Goal: Task Accomplishment & Management: Use online tool/utility

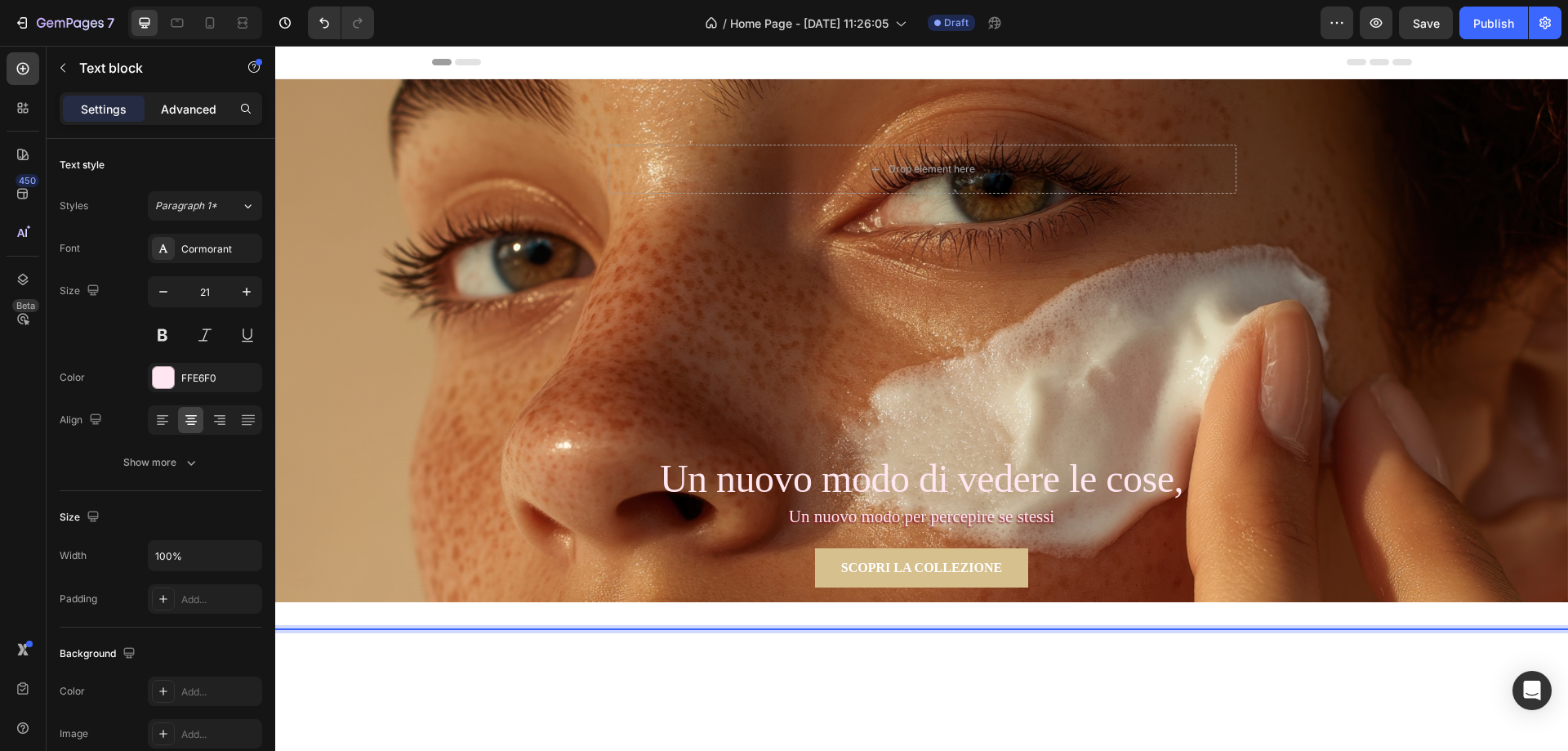
click at [174, 114] on p "Advanced" at bounding box center [188, 110] width 55 height 17
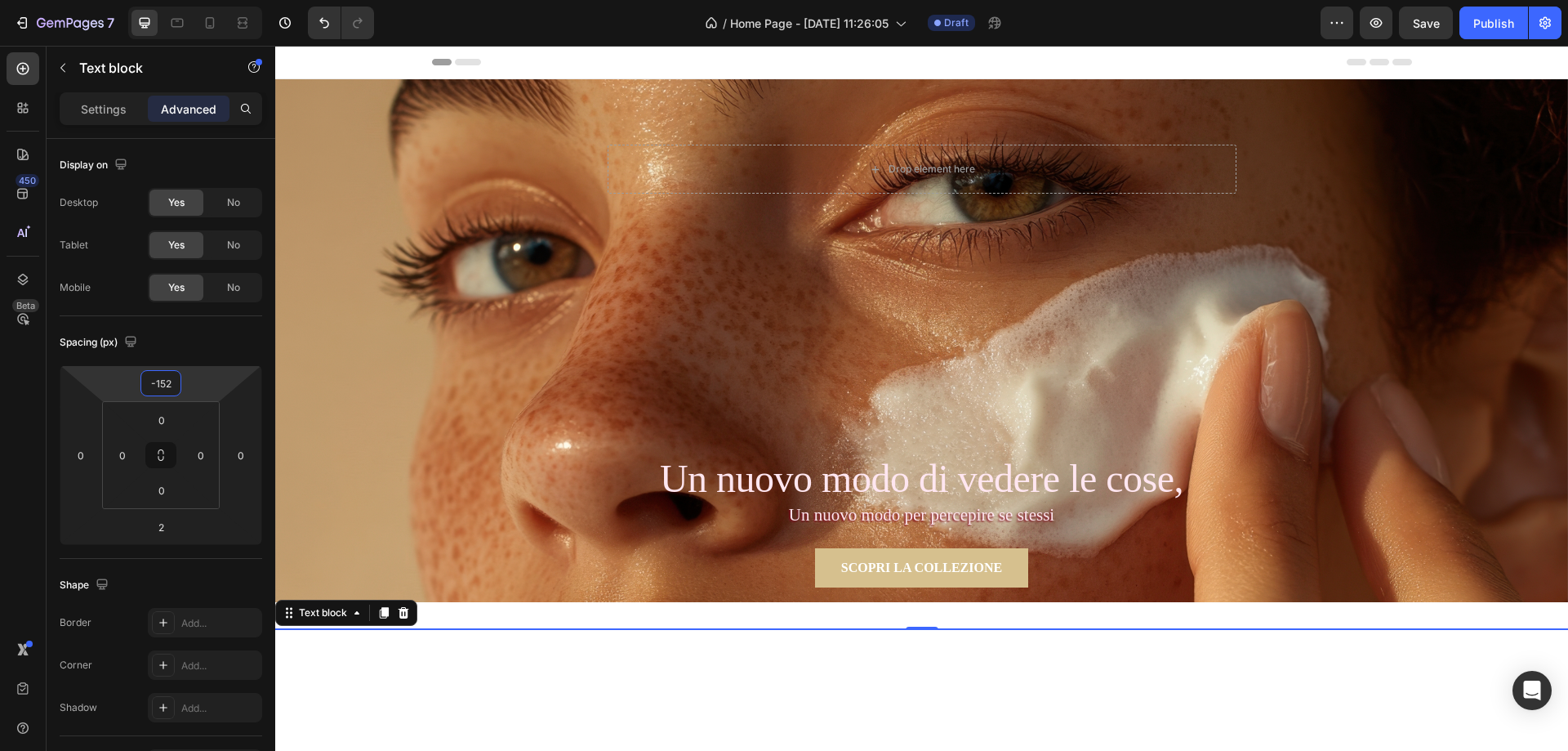
type input "-150"
click at [193, 0] on html "7 / Home Page - [DATE] 11:26:05 Draft Preview Save Publish 450 Beta Sections(18…" at bounding box center [784, 0] width 1568 height 0
click at [98, 112] on p "Settings" at bounding box center [103, 110] width 46 height 17
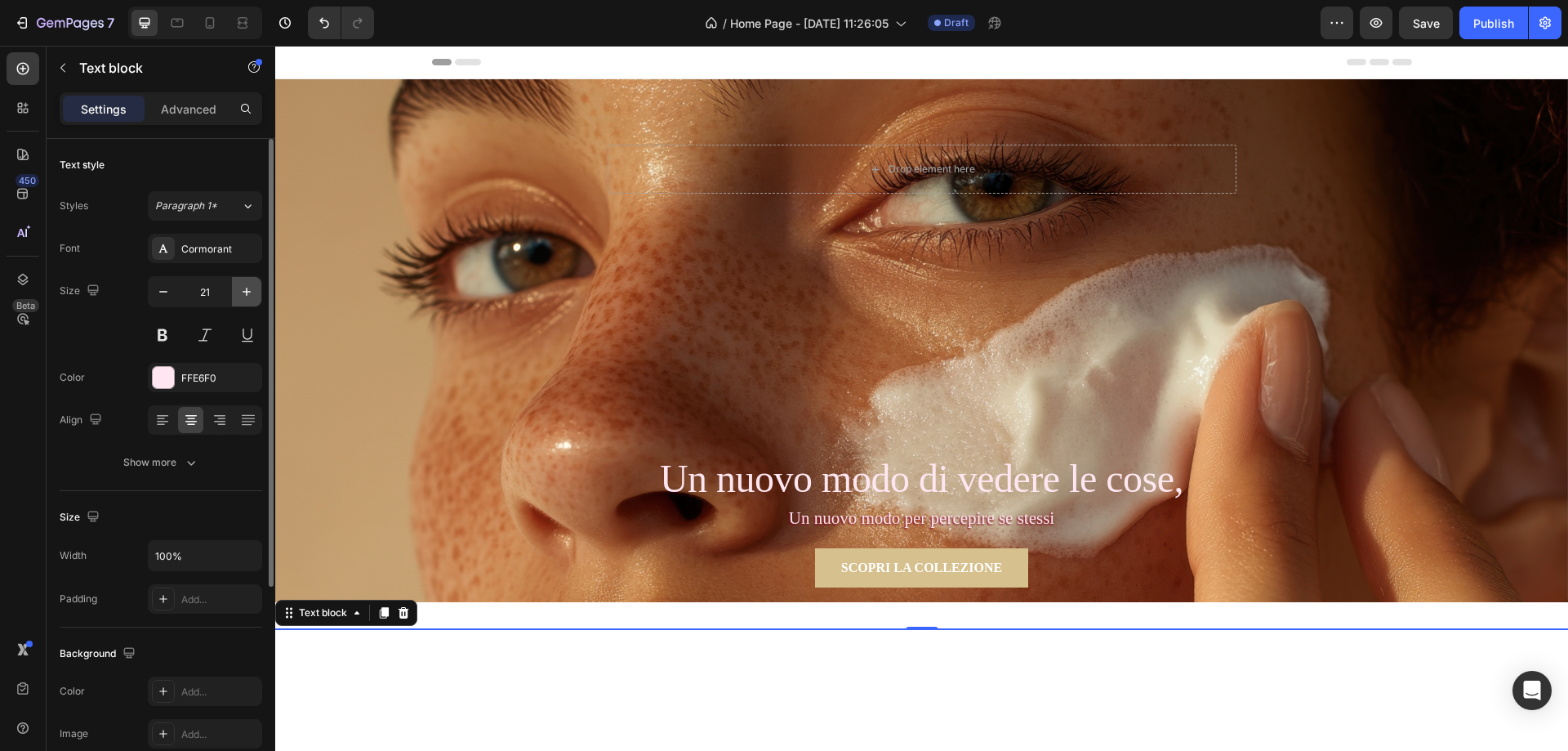
click at [252, 292] on icon "button" at bounding box center [246, 292] width 16 height 16
click at [207, 25] on icon at bounding box center [209, 22] width 16 height 16
type input "14"
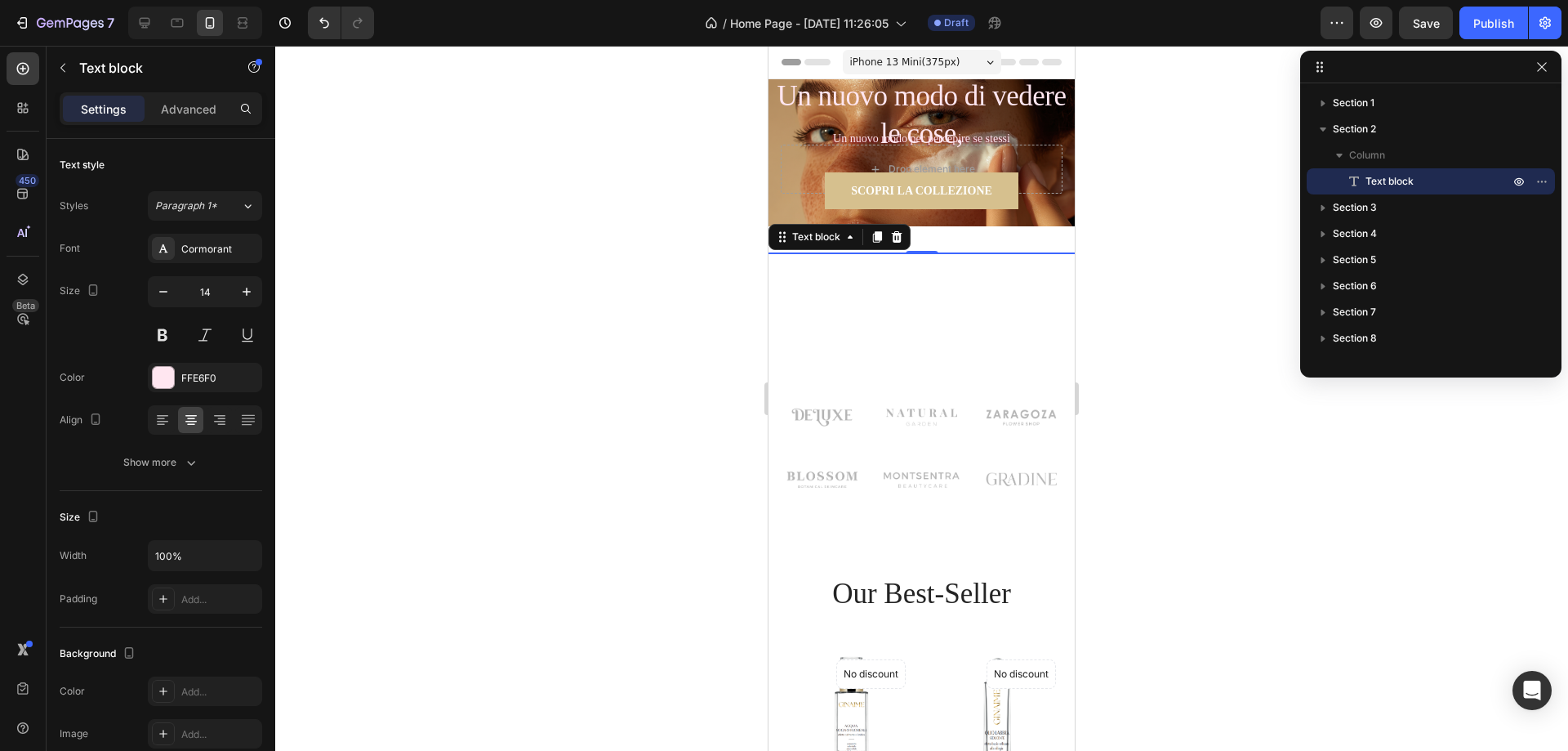
click at [1144, 237] on div at bounding box center [921, 398] width 1293 height 705
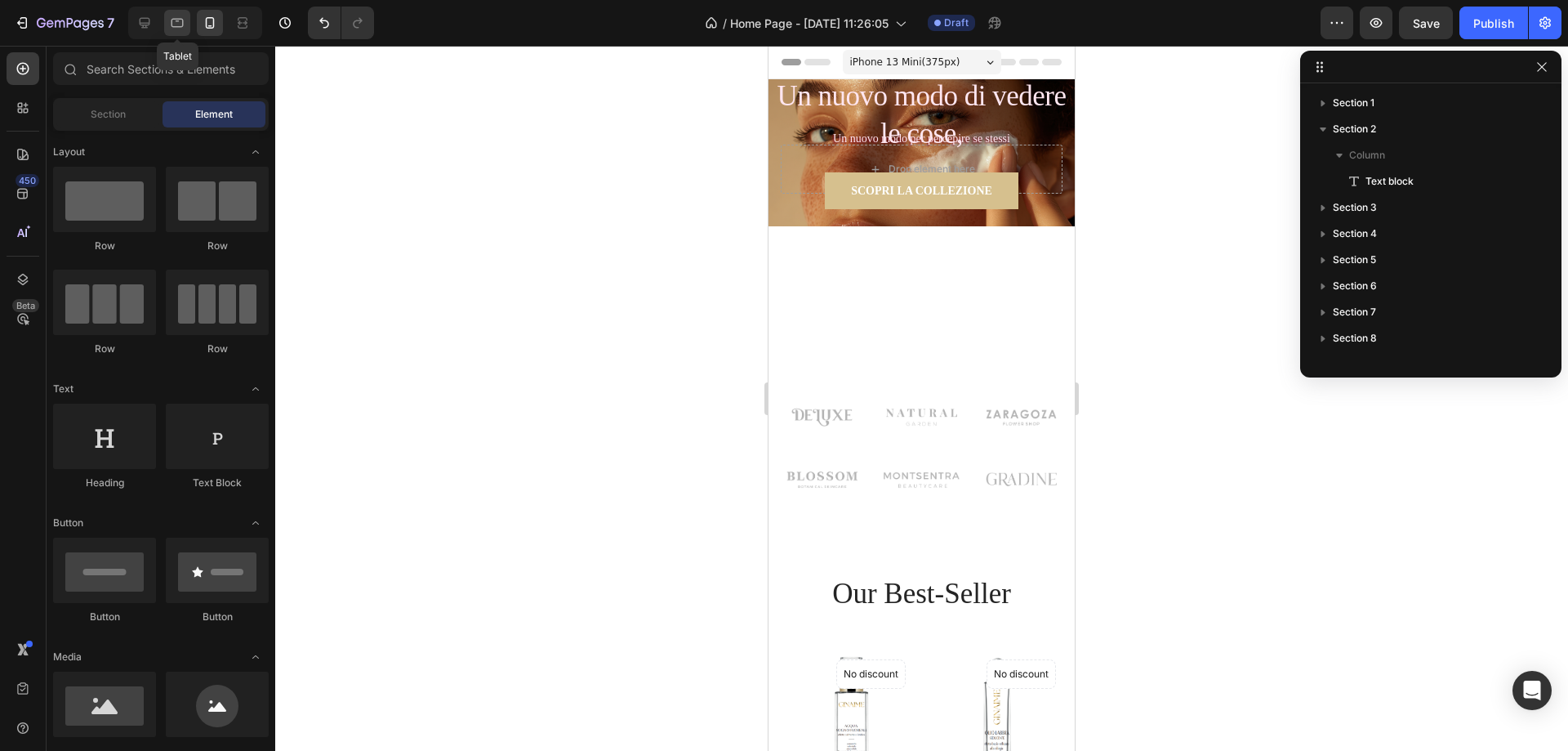
click at [179, 27] on icon at bounding box center [177, 22] width 13 height 9
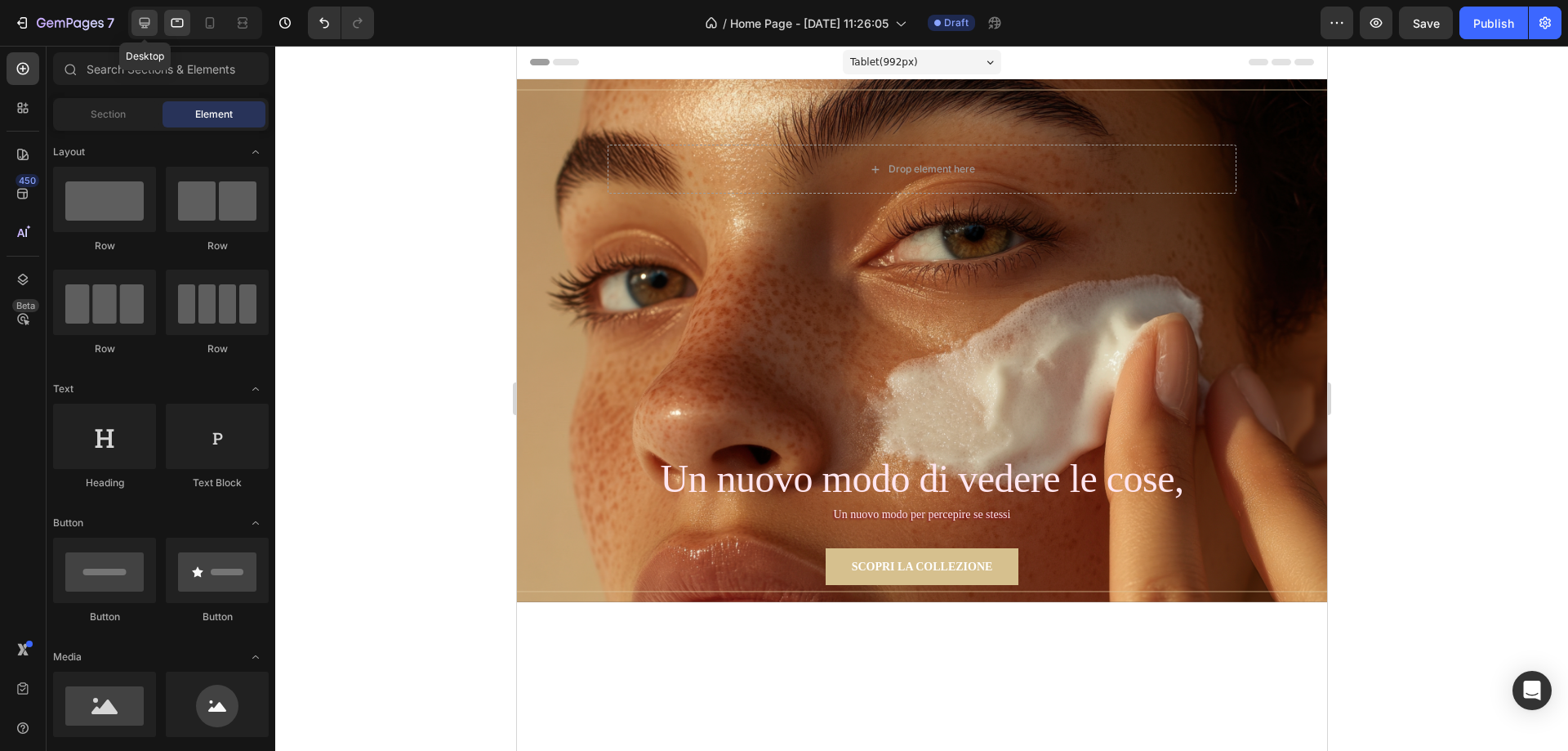
click at [147, 22] on icon at bounding box center [144, 22] width 16 height 16
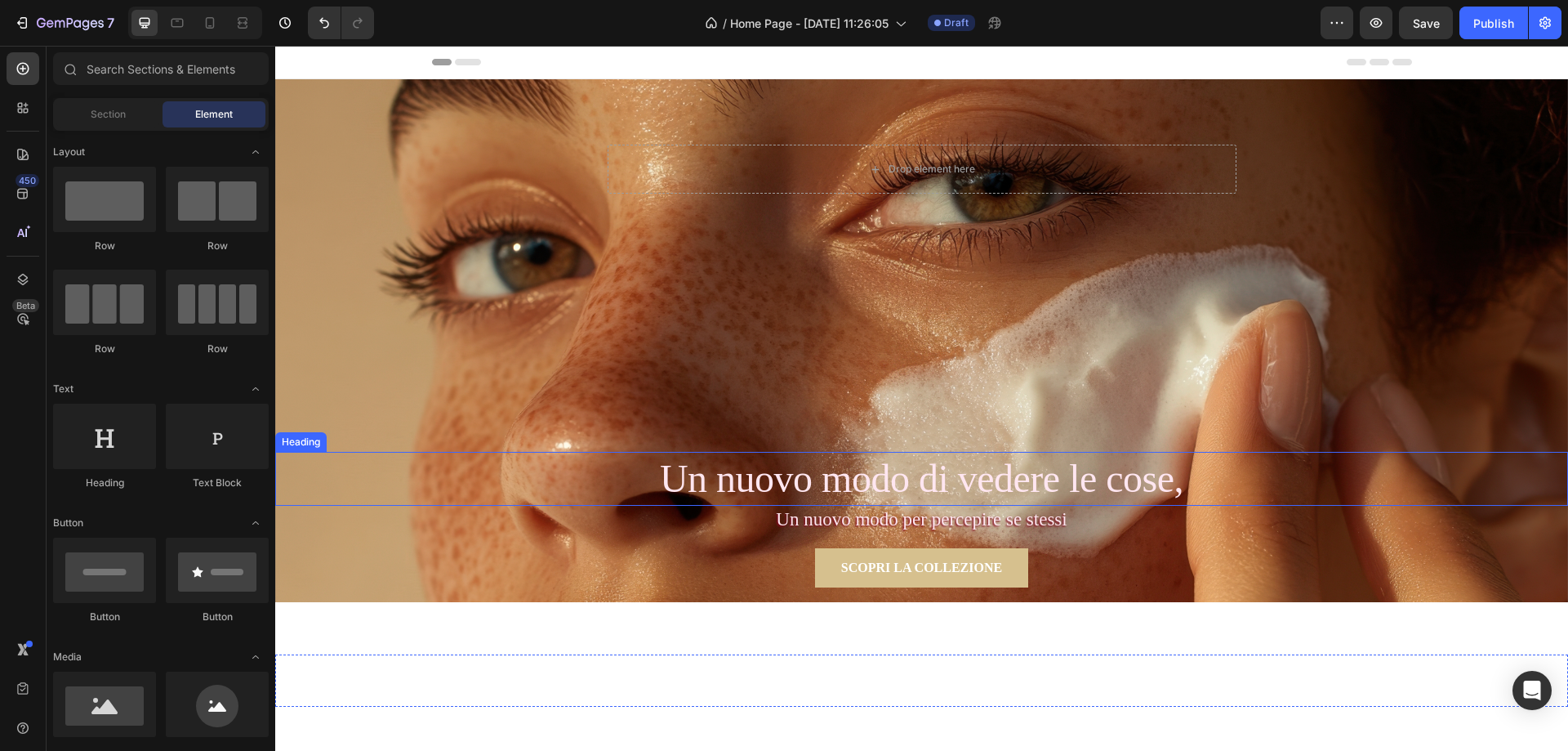
click at [1096, 485] on p "Un nuovo modo di vedere le cose," at bounding box center [921, 479] width 1289 height 50
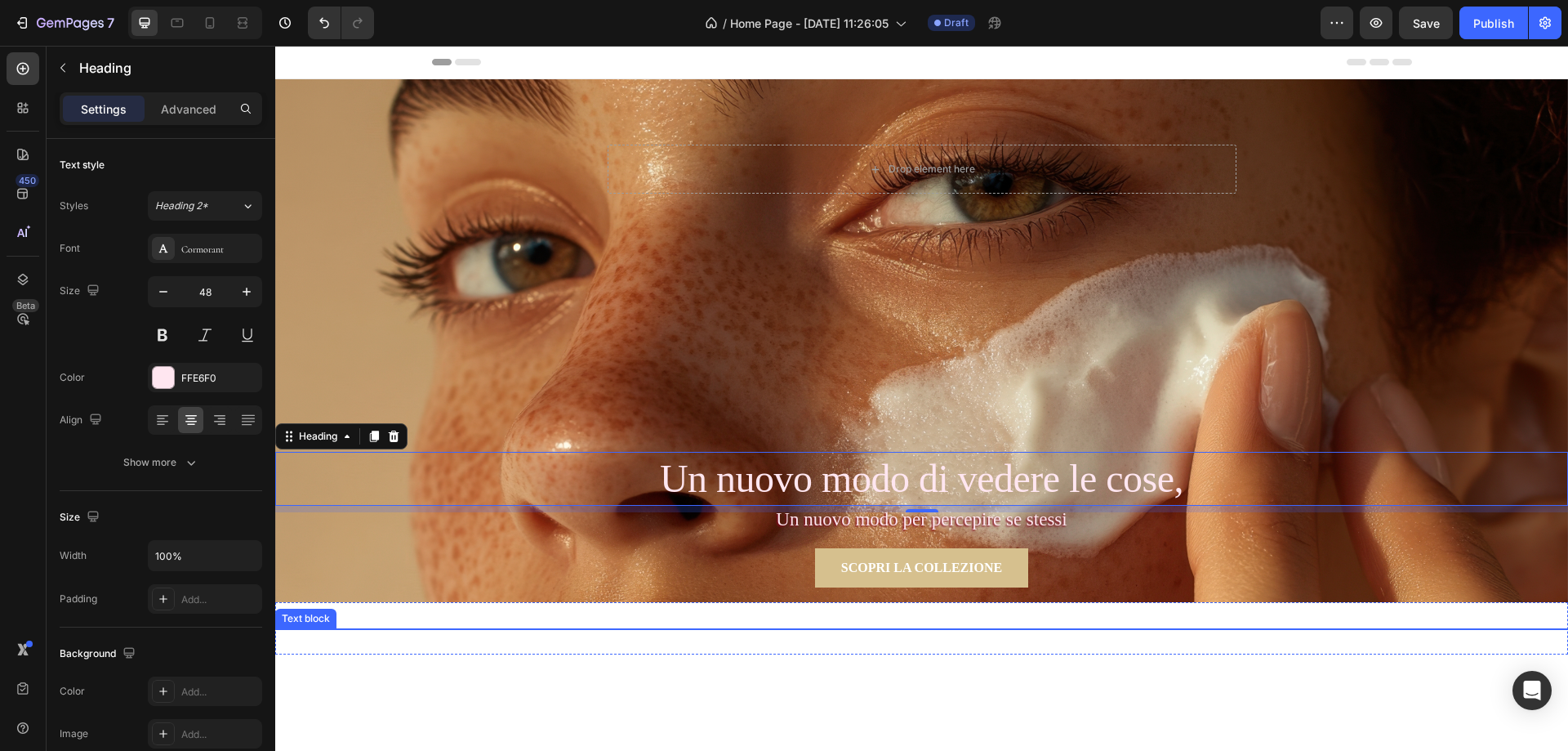
click at [784, 518] on p "Un nuovo modo per percepire se stessi" at bounding box center [921, 520] width 1293 height 29
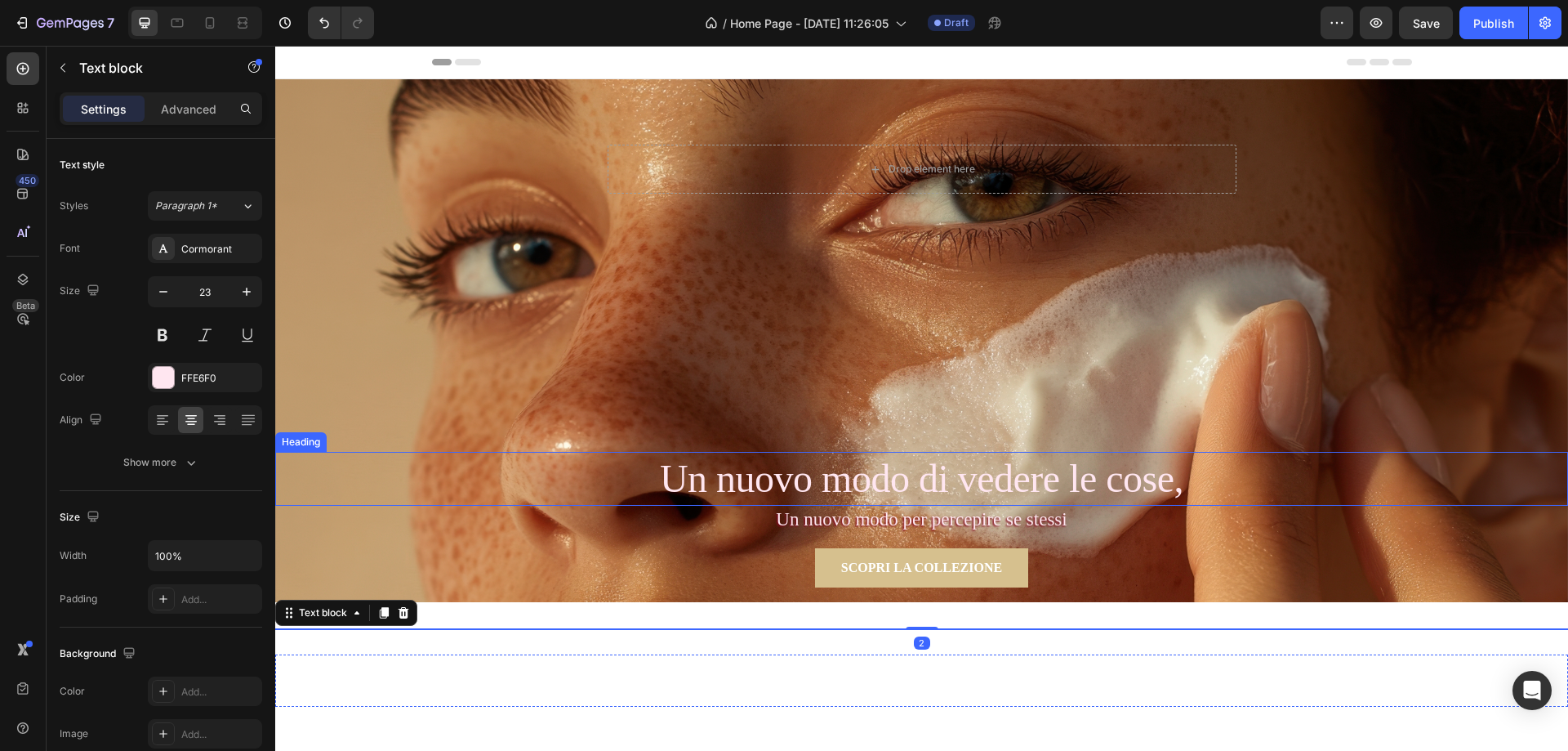
click at [642, 471] on p "Un nuovo modo di vedere le cose," at bounding box center [921, 479] width 1289 height 50
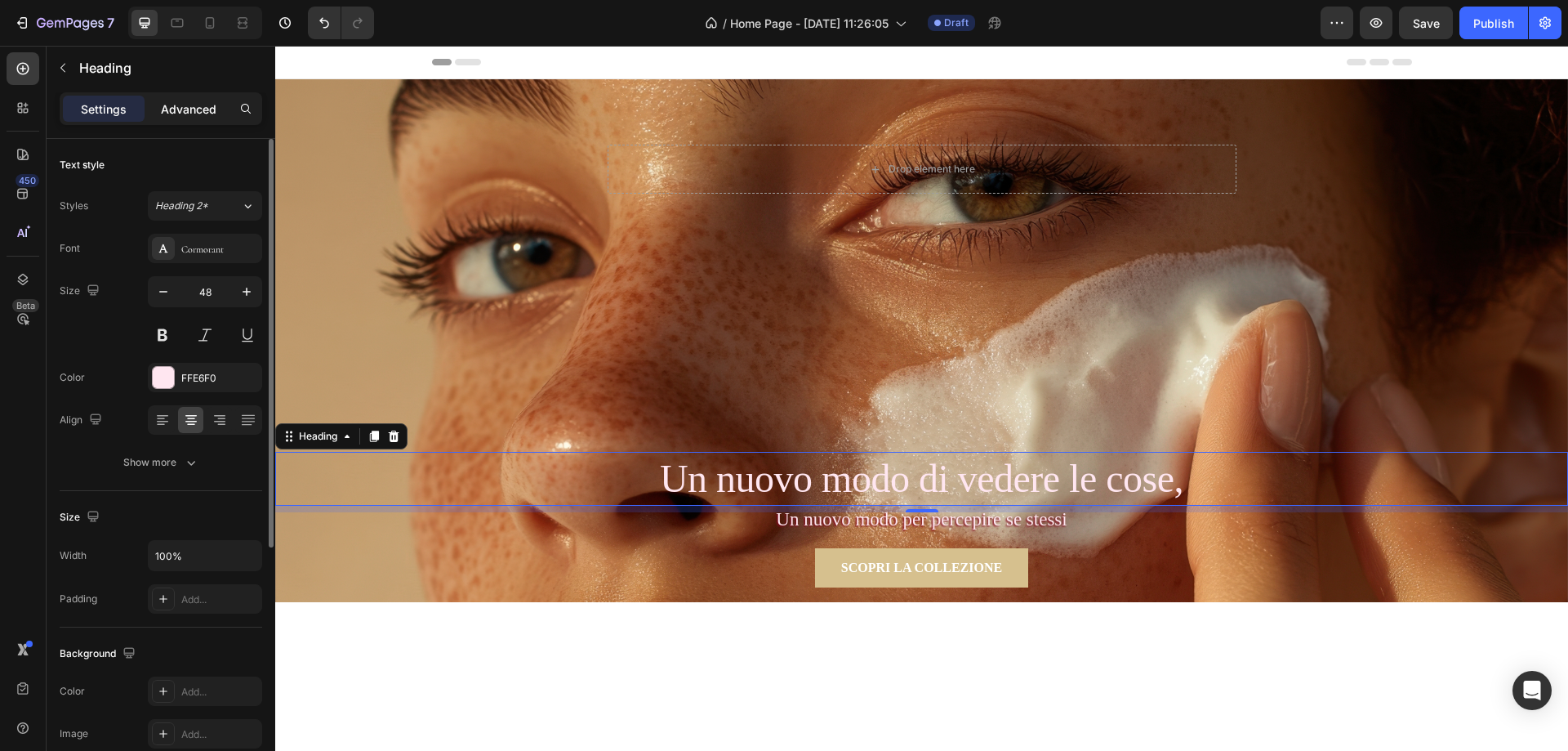
click at [203, 112] on p "Advanced" at bounding box center [188, 110] width 55 height 17
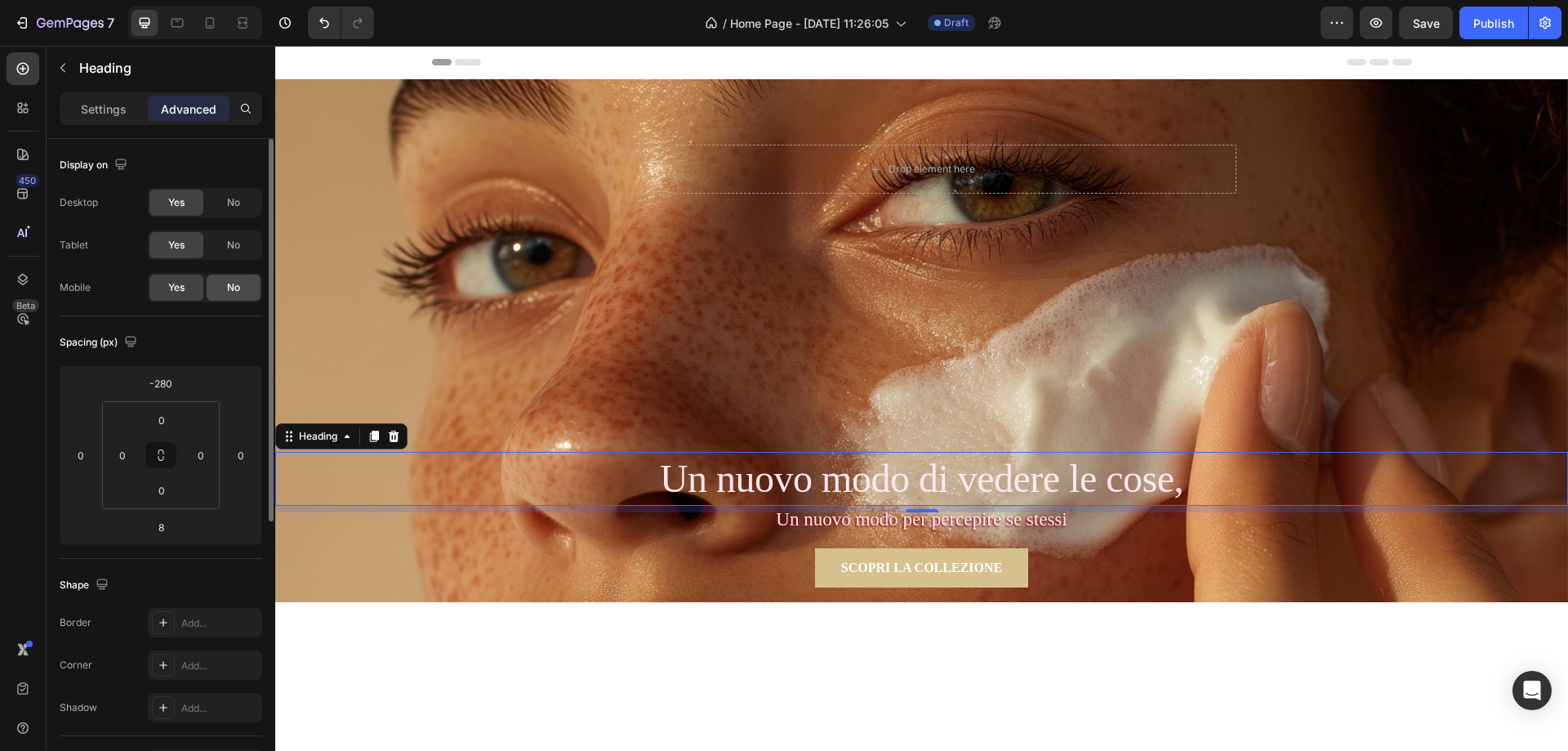
click at [241, 276] on div "No" at bounding box center [233, 287] width 54 height 26
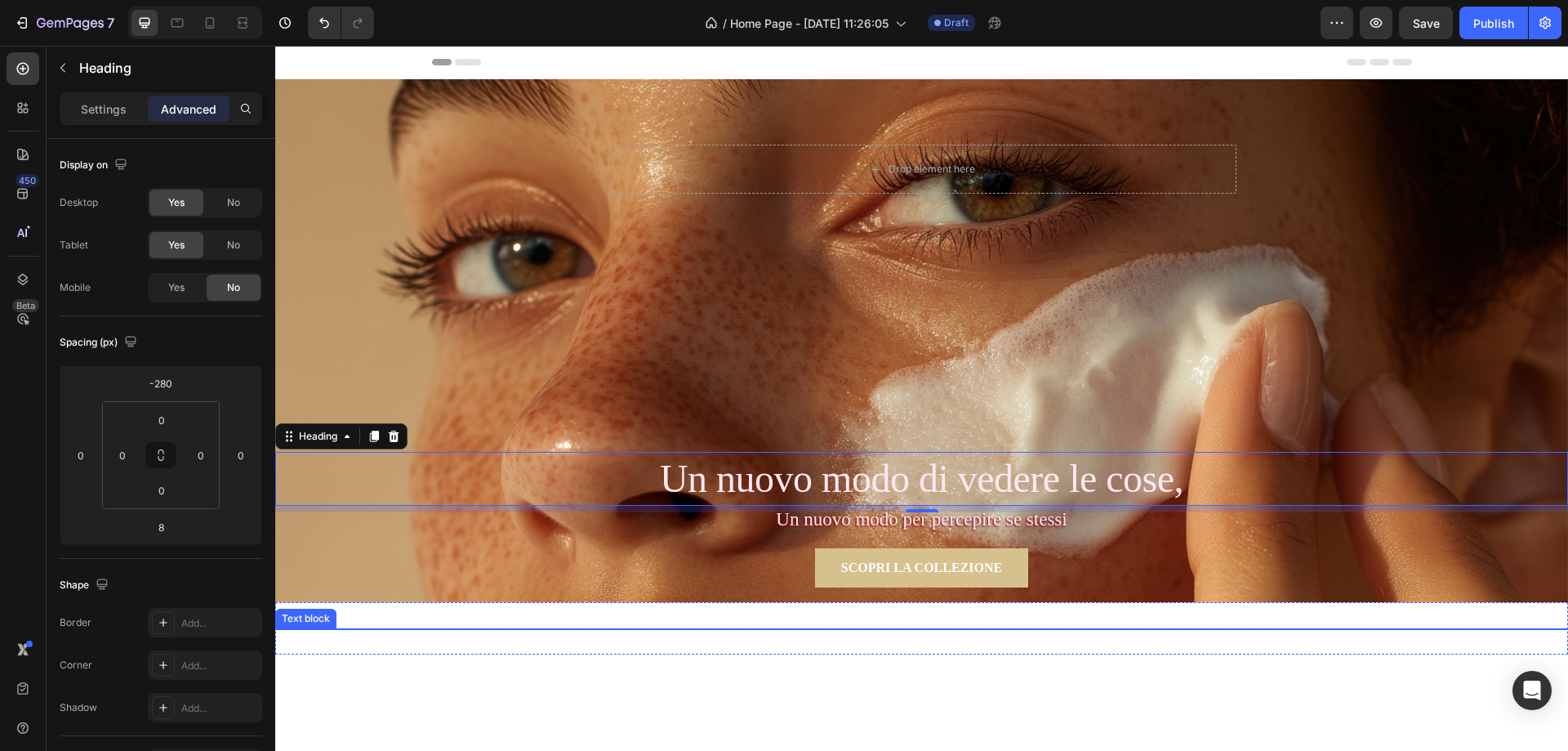
click at [819, 523] on p "Un nuovo modo per percepire se stessi" at bounding box center [921, 520] width 1293 height 29
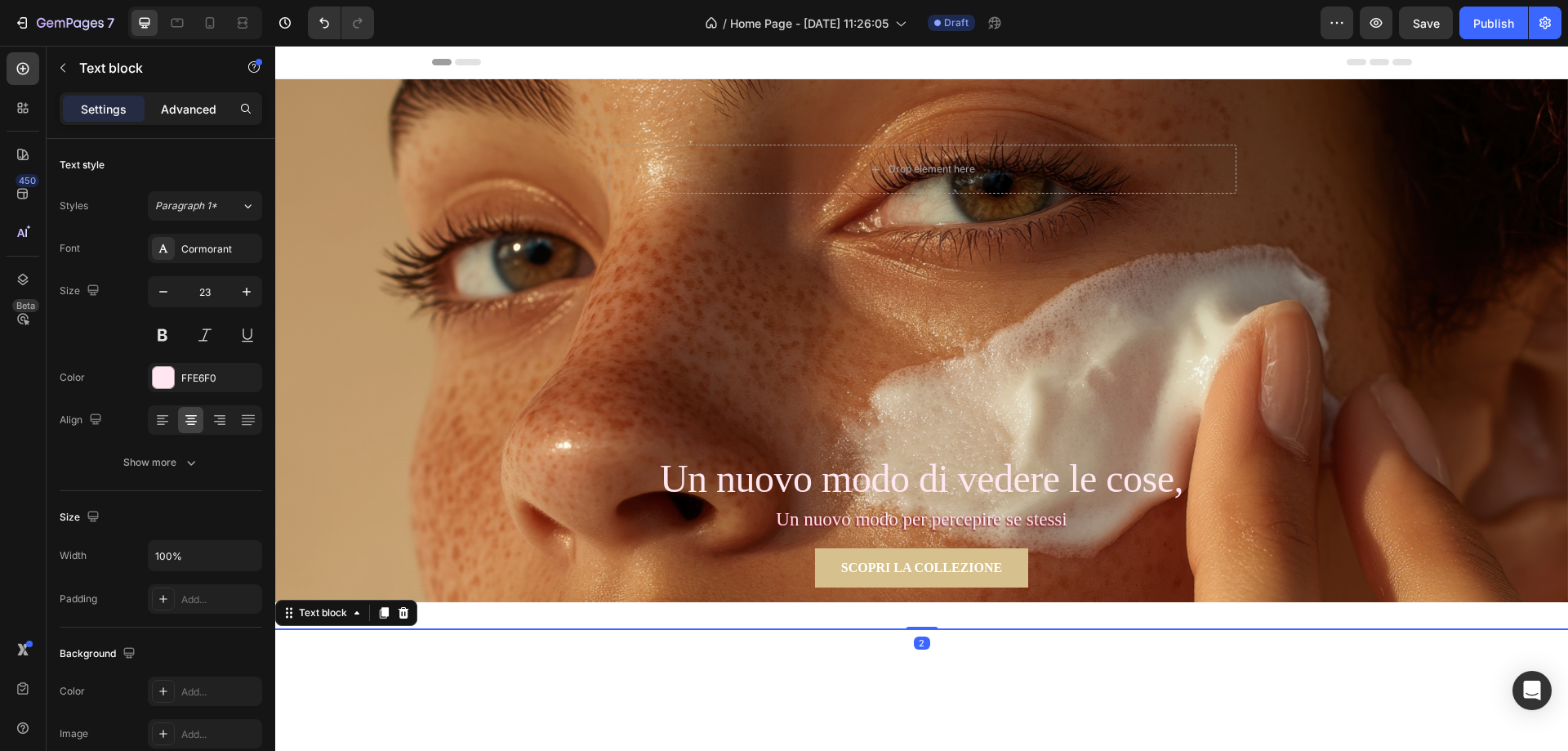
click at [187, 110] on p "Advanced" at bounding box center [188, 110] width 55 height 17
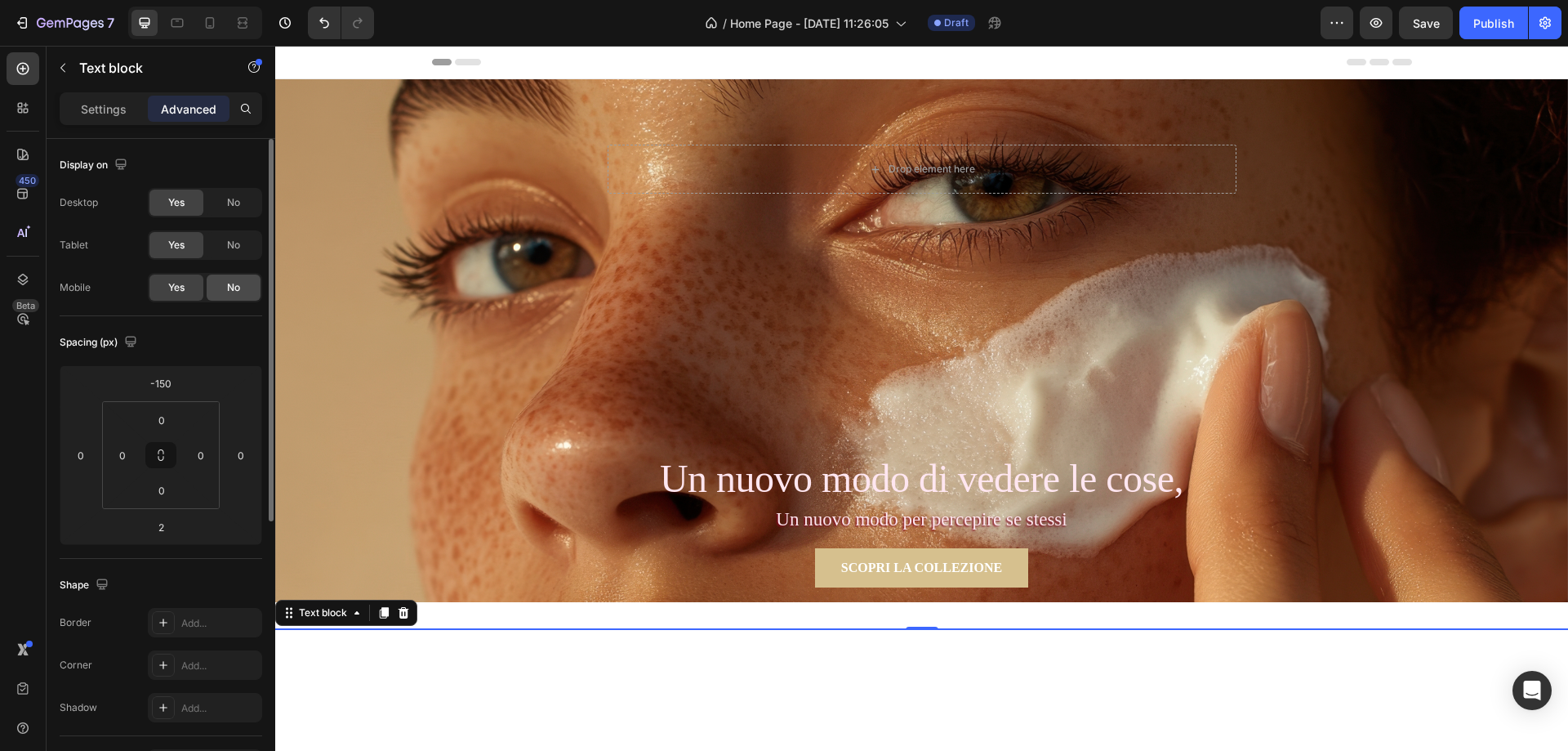
click at [238, 287] on span "No" at bounding box center [232, 287] width 13 height 15
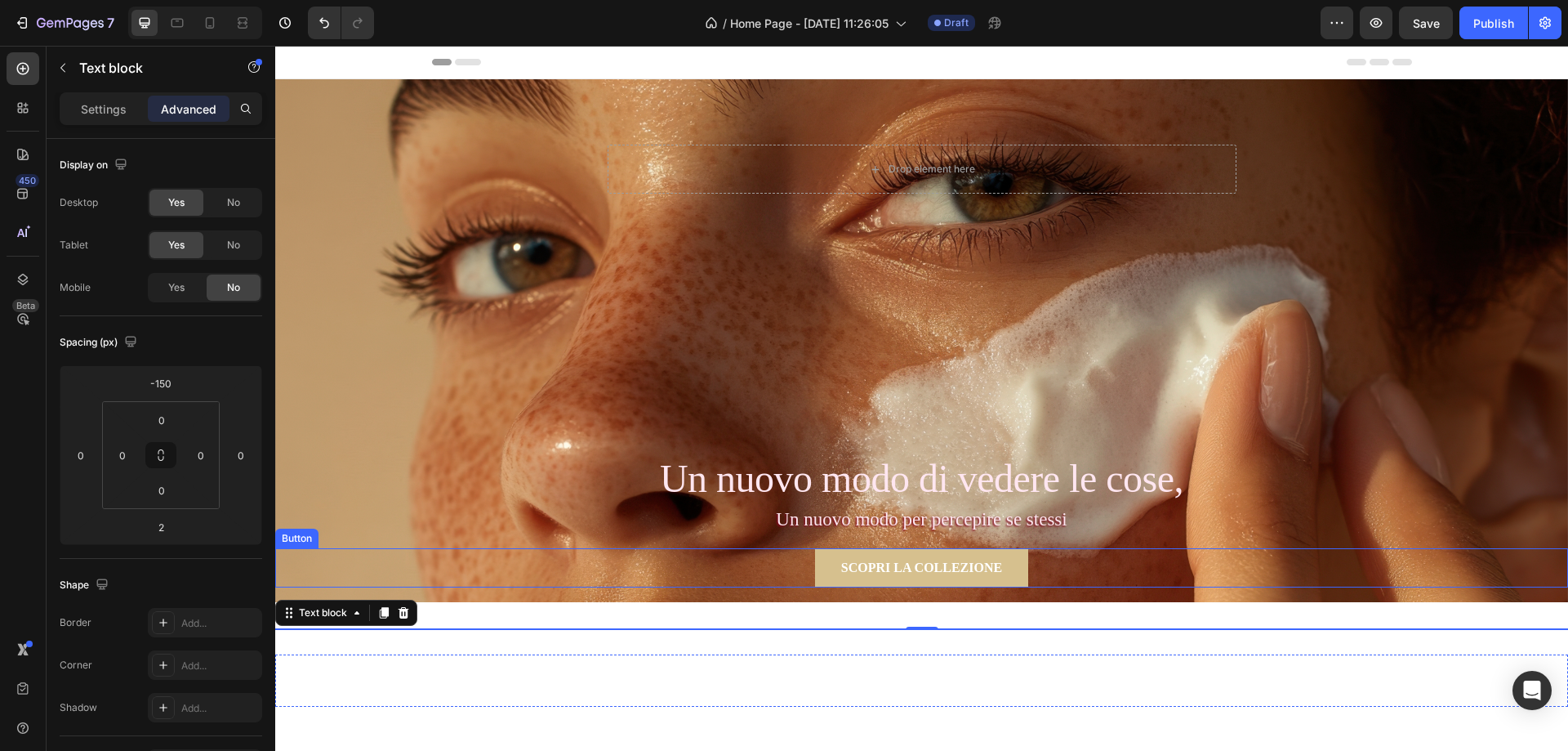
click at [774, 556] on div "SCOPRI LA COLLEZIONE Button" at bounding box center [921, 568] width 1293 height 39
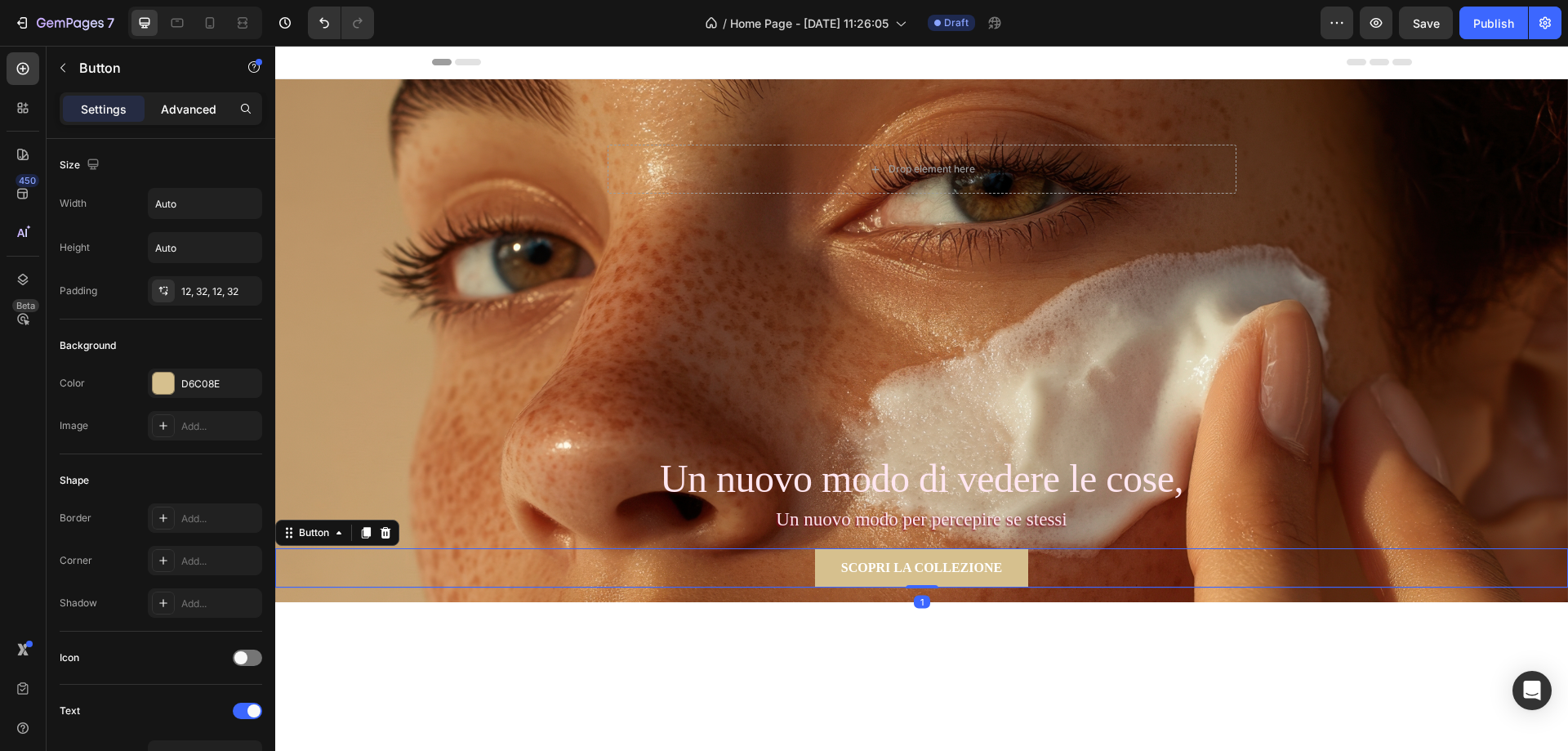
click at [200, 110] on p "Advanced" at bounding box center [188, 110] width 55 height 17
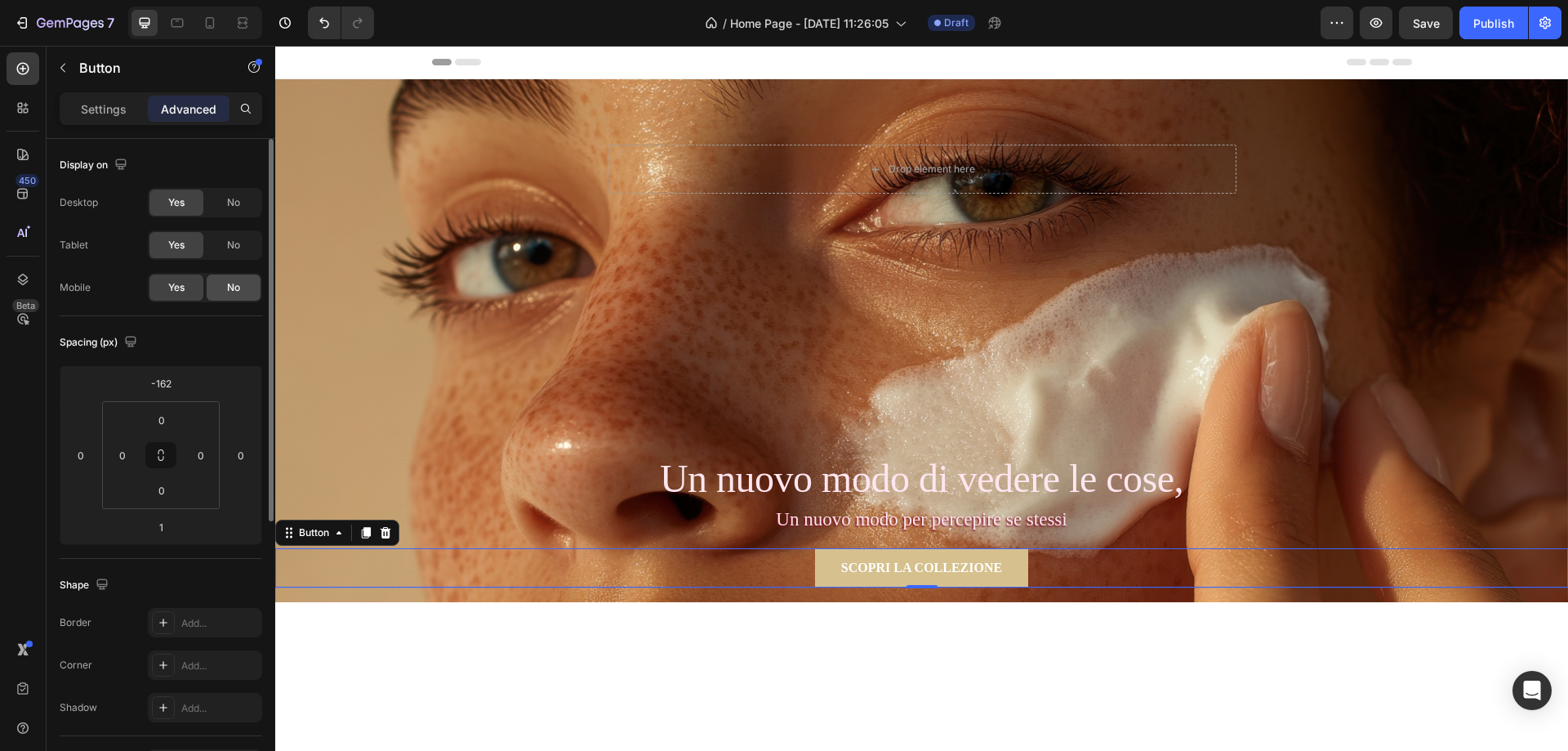
click at [234, 289] on span "No" at bounding box center [232, 287] width 13 height 15
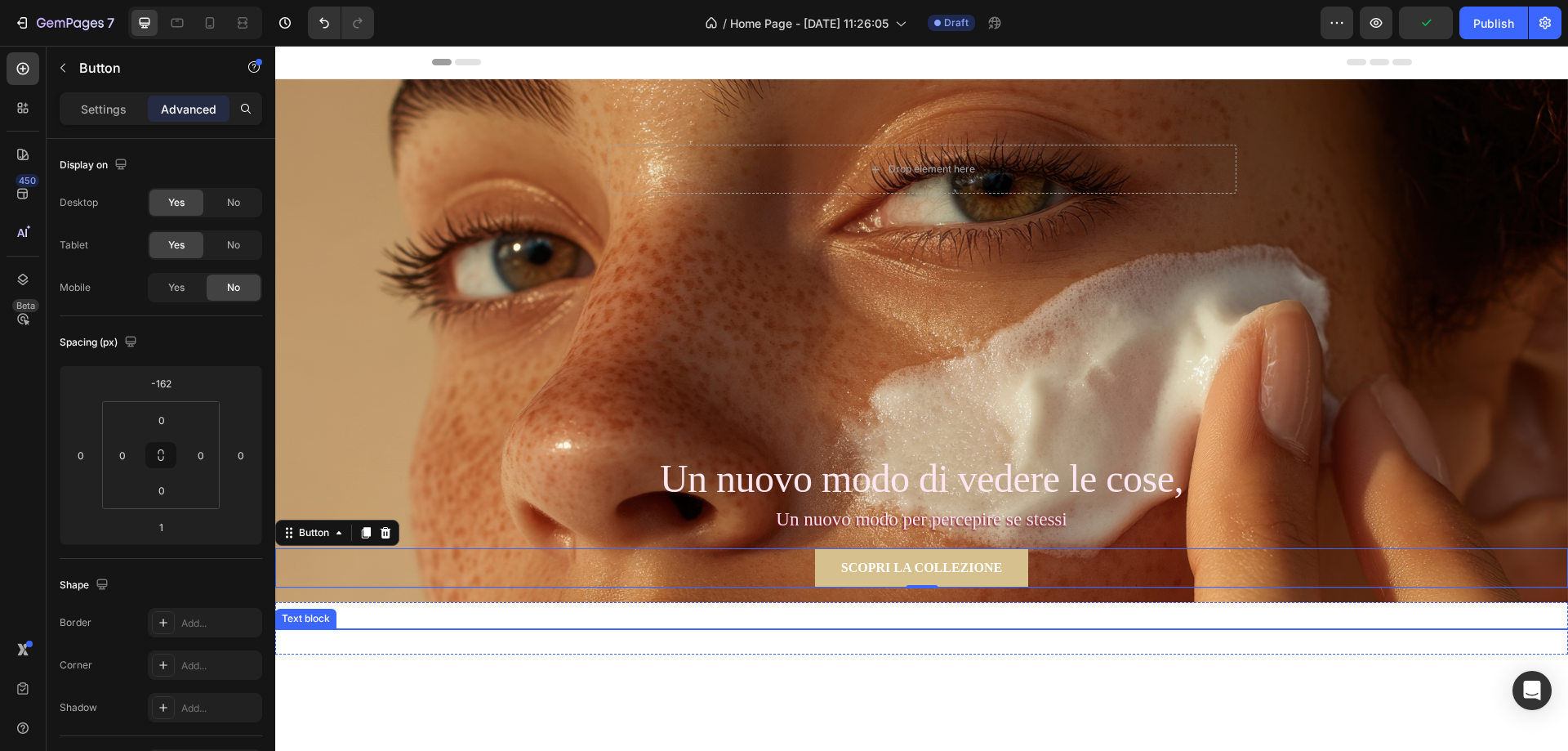
click at [837, 519] on p "Un nuovo modo per percepire se stessi" at bounding box center [921, 520] width 1293 height 29
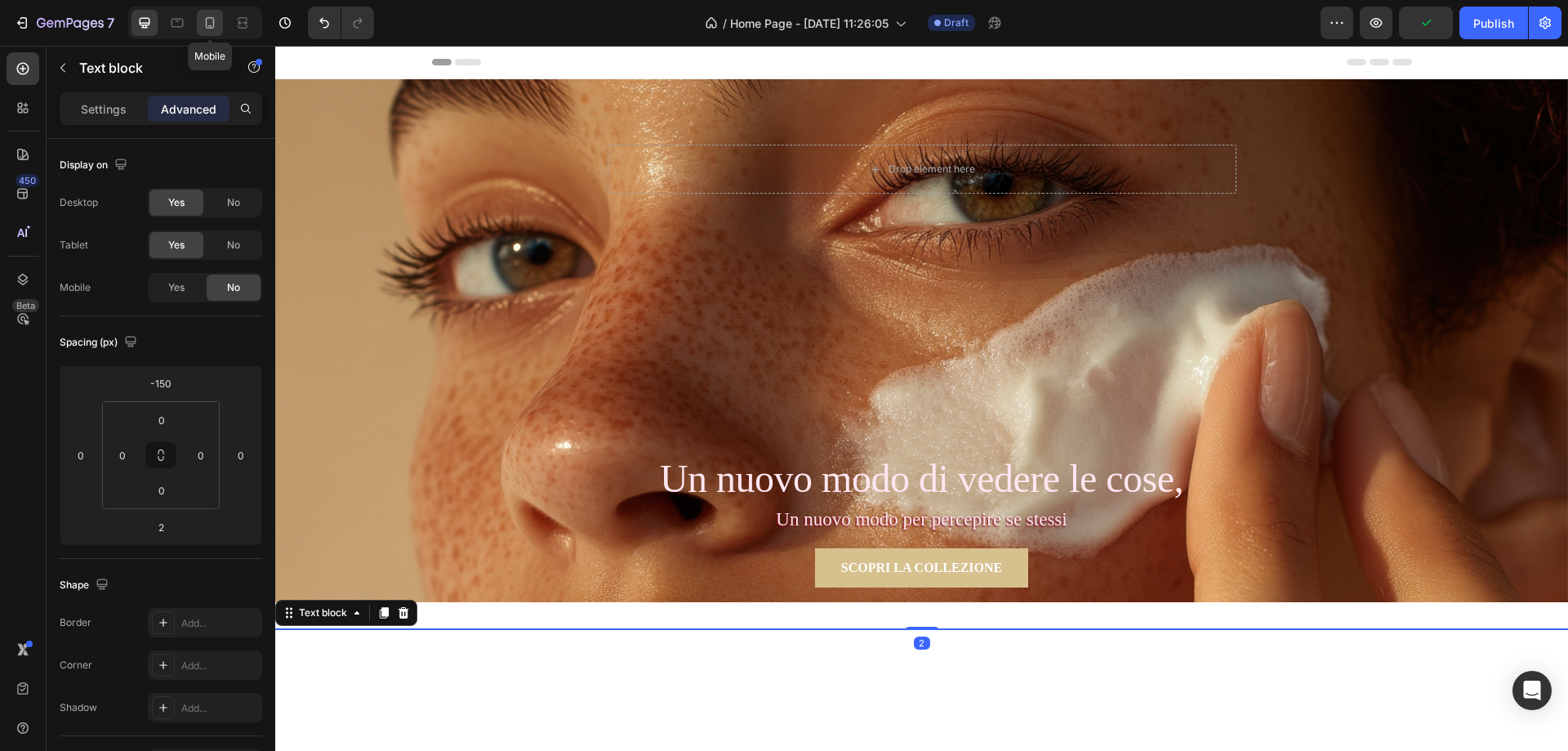
click at [204, 27] on icon at bounding box center [209, 22] width 16 height 16
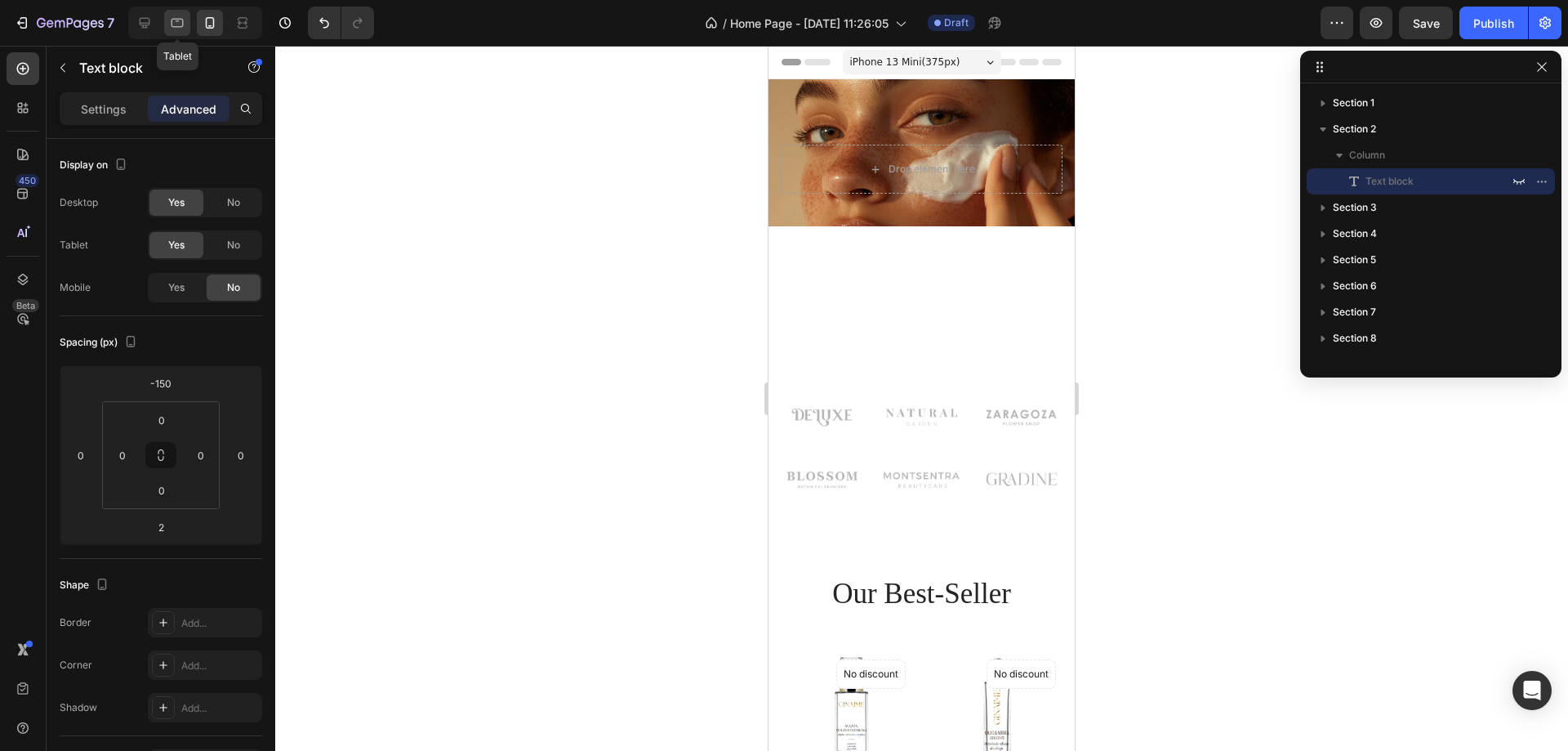
click at [180, 23] on icon at bounding box center [177, 22] width 16 height 16
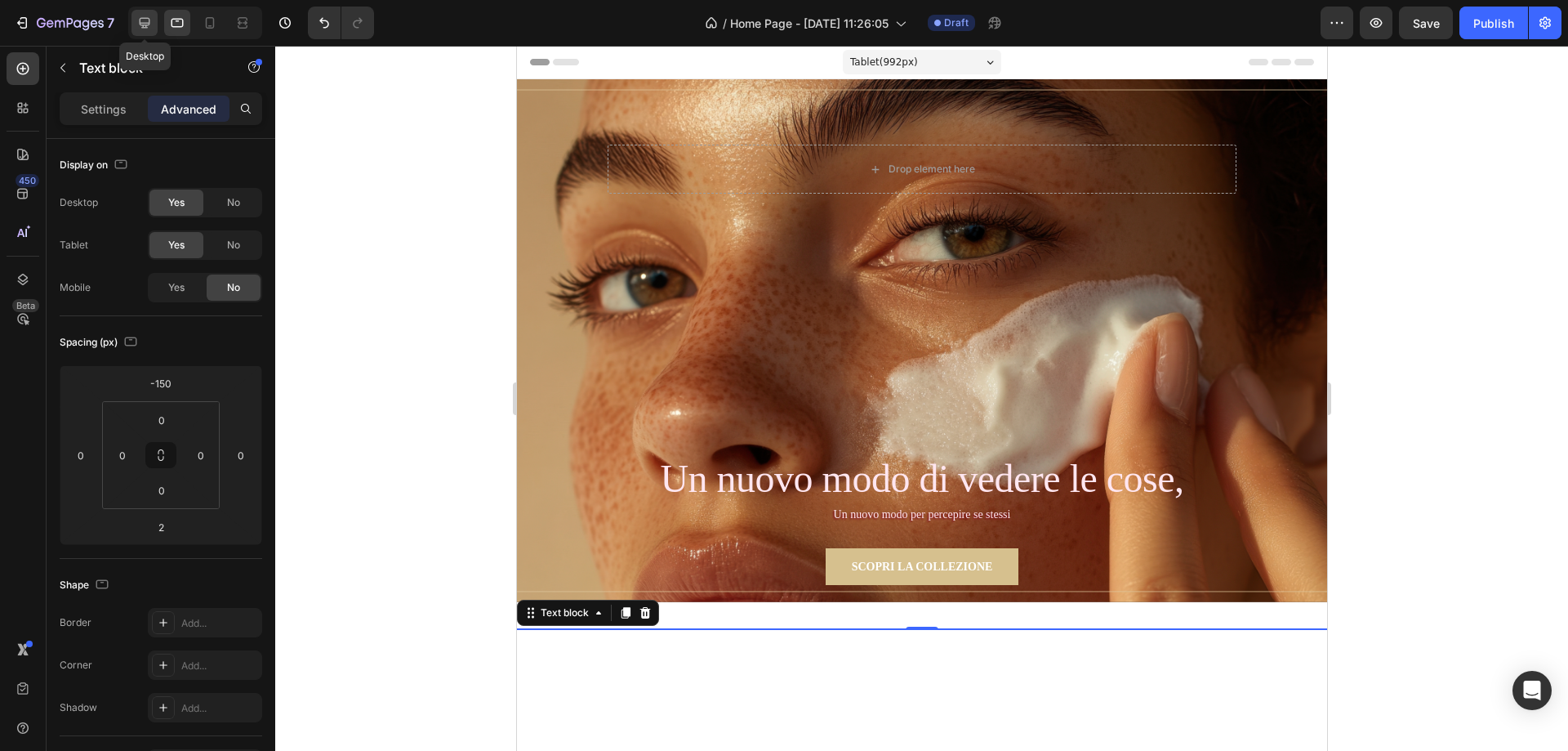
click at [148, 23] on icon at bounding box center [144, 23] width 11 height 11
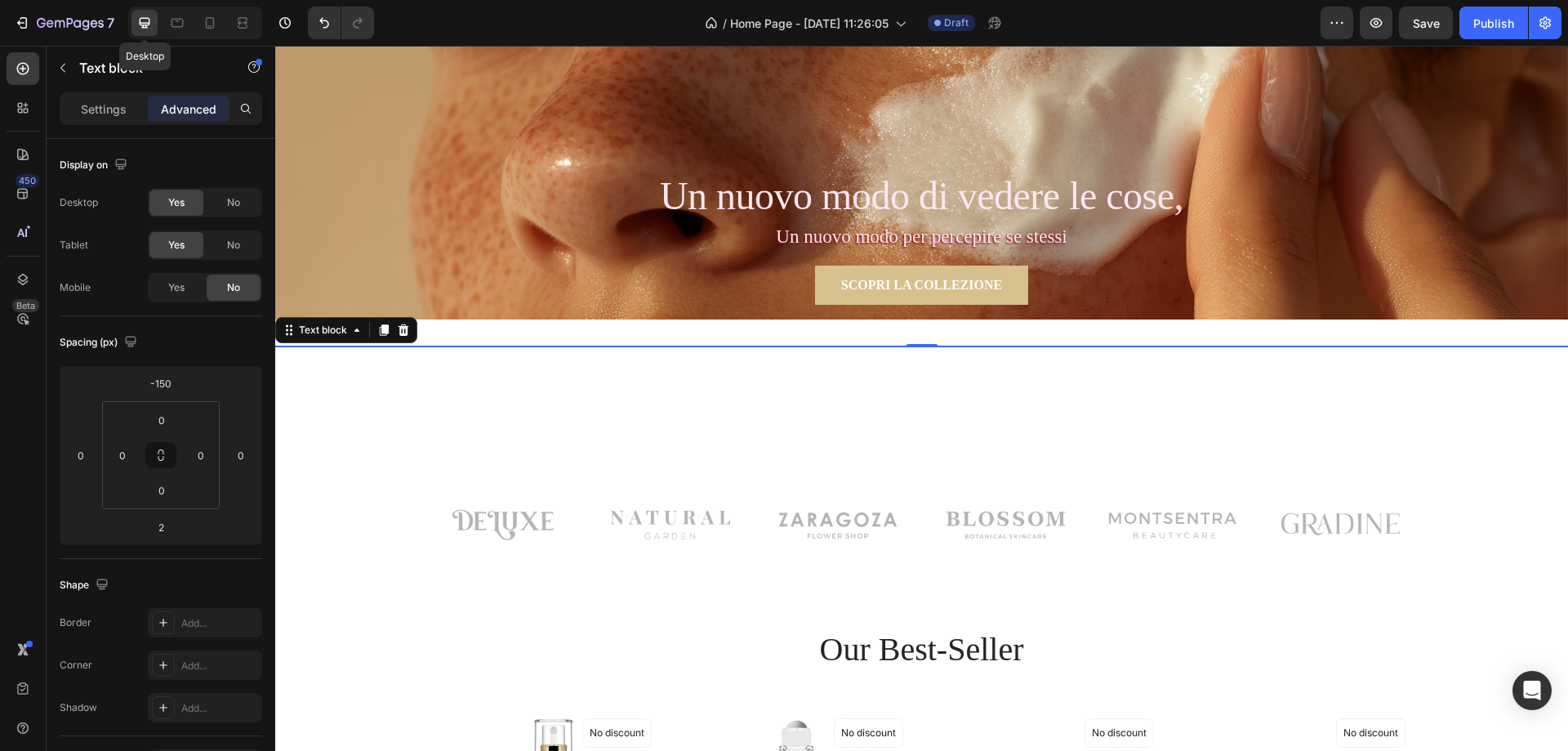
scroll to position [403, 0]
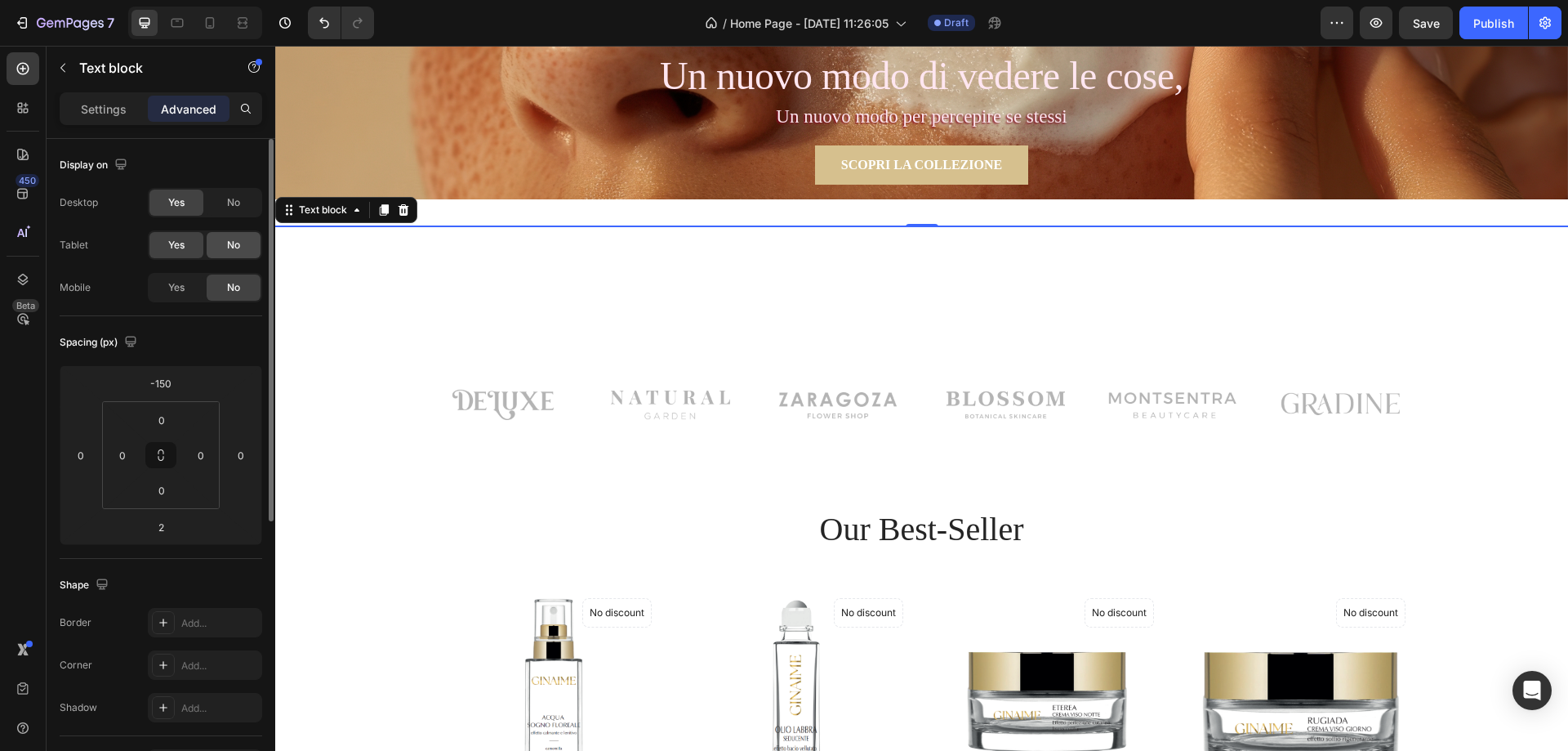
click at [253, 243] on div "No" at bounding box center [233, 244] width 54 height 26
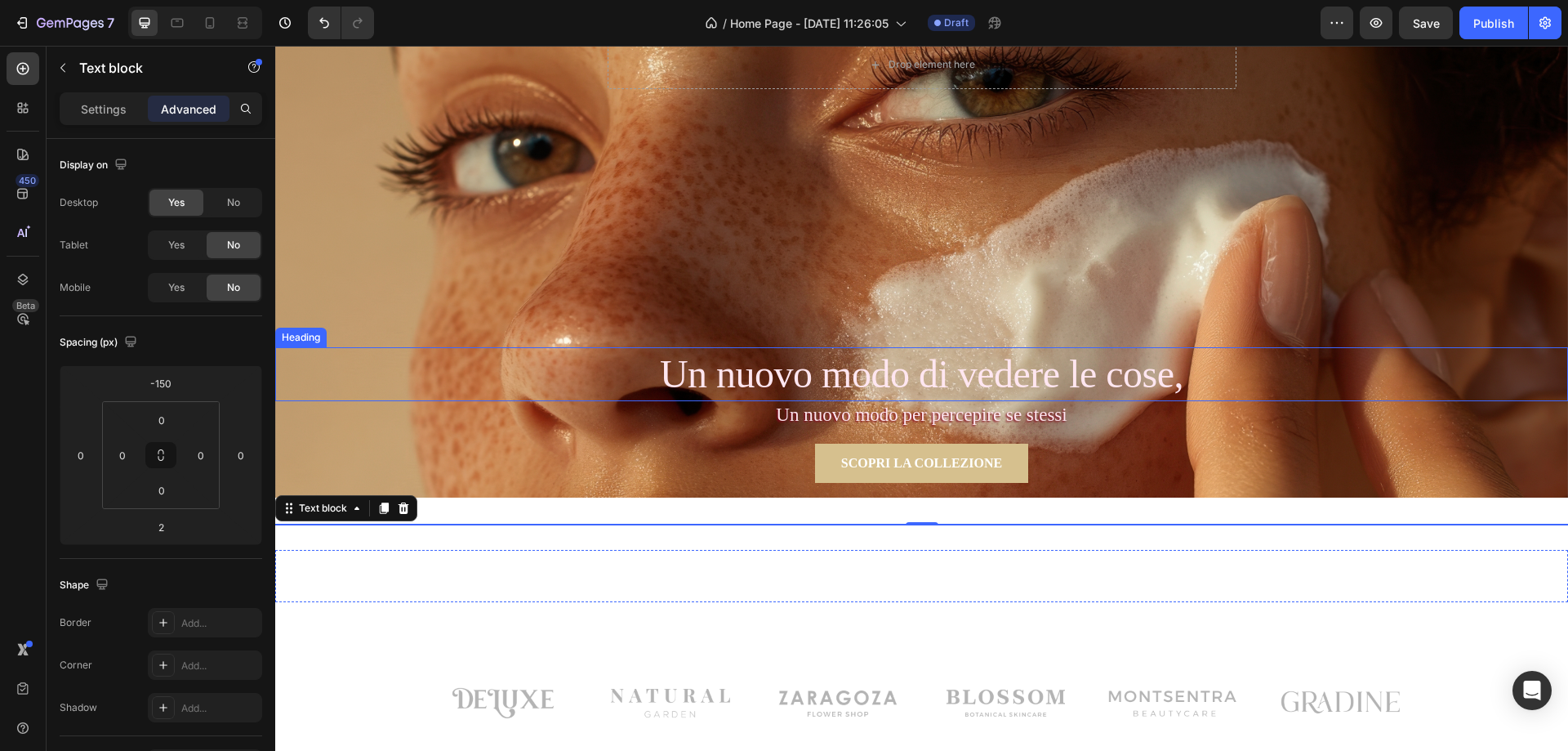
scroll to position [76, 0]
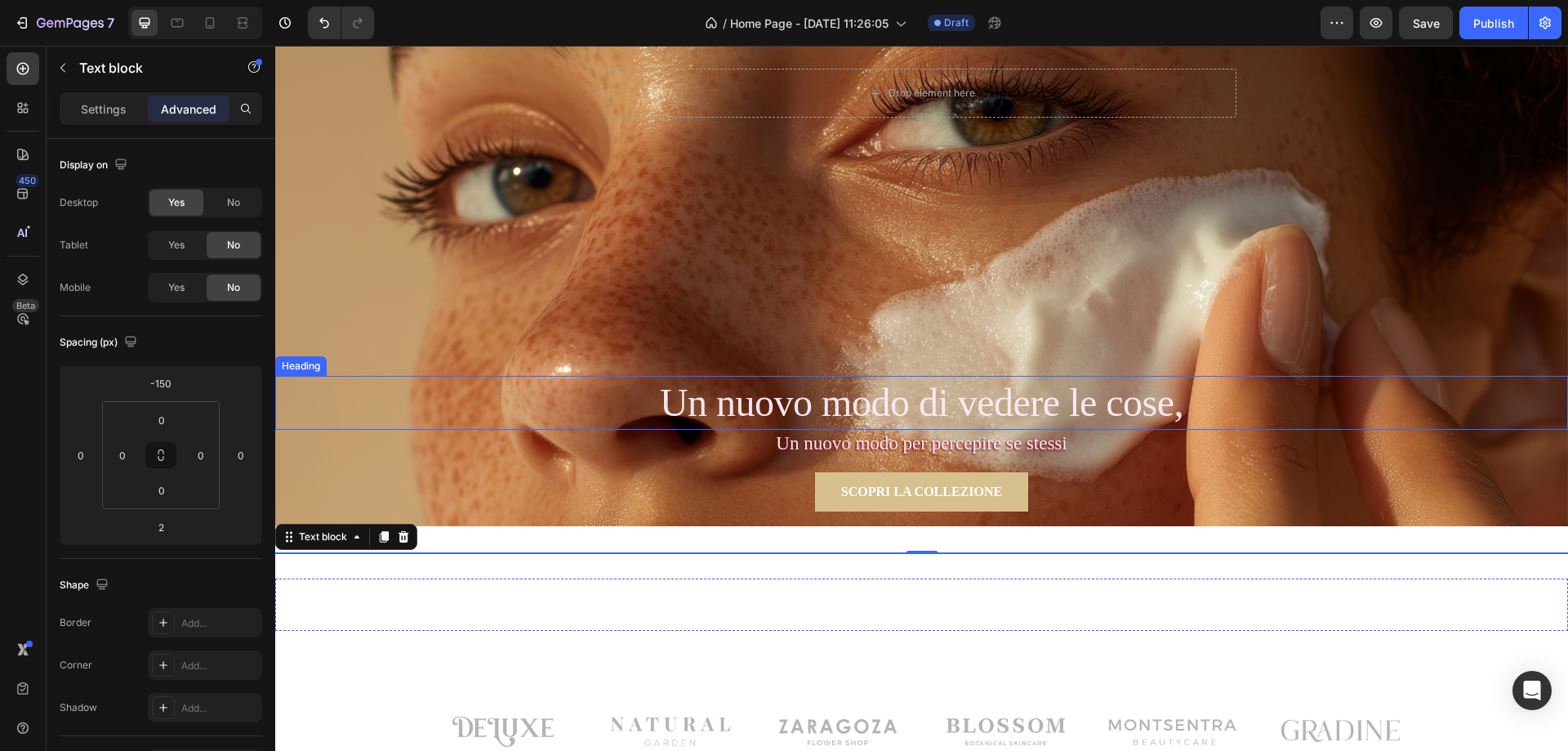
click at [975, 405] on p "Un nuovo modo di vedere le cose," at bounding box center [921, 403] width 1289 height 50
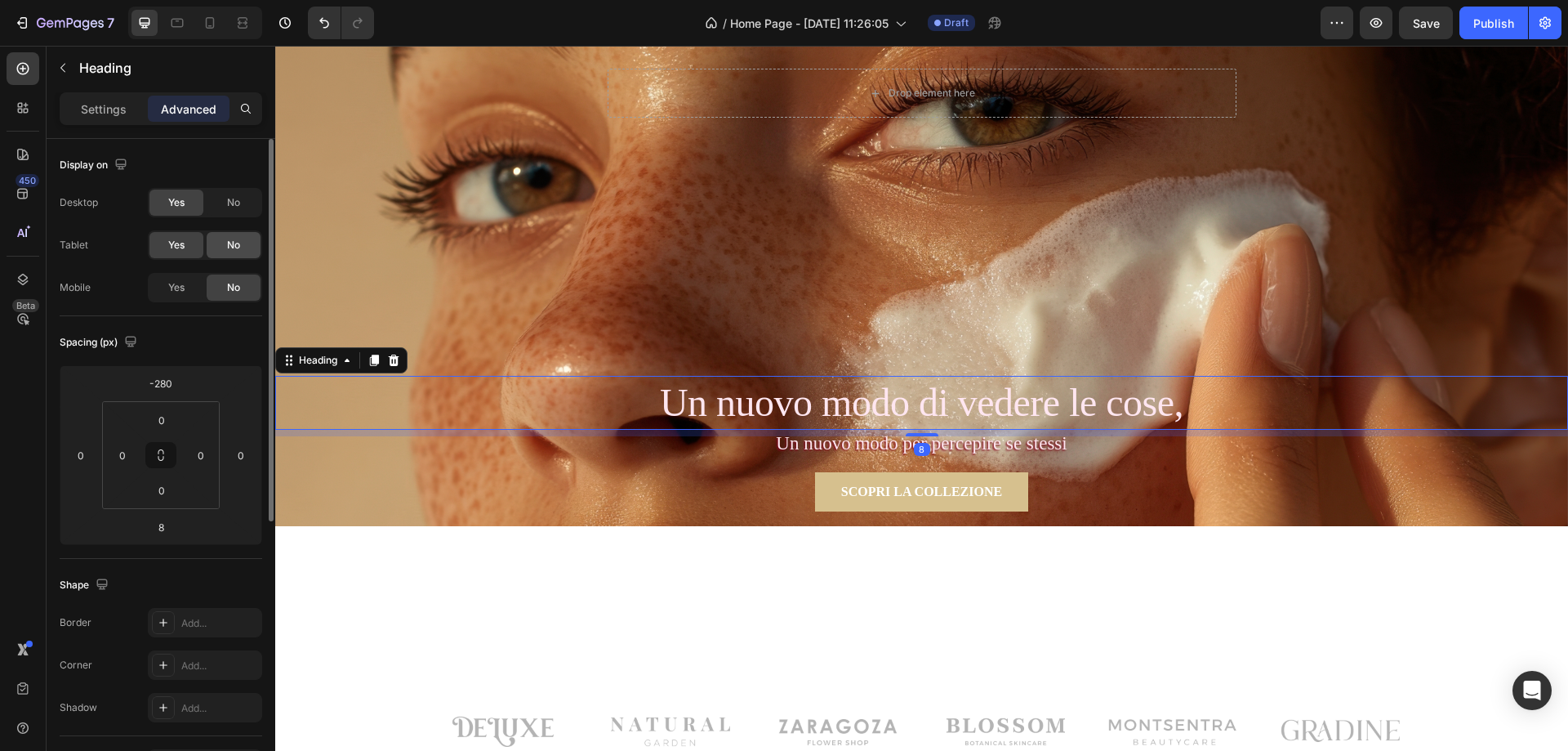
click at [237, 246] on span "No" at bounding box center [232, 244] width 13 height 15
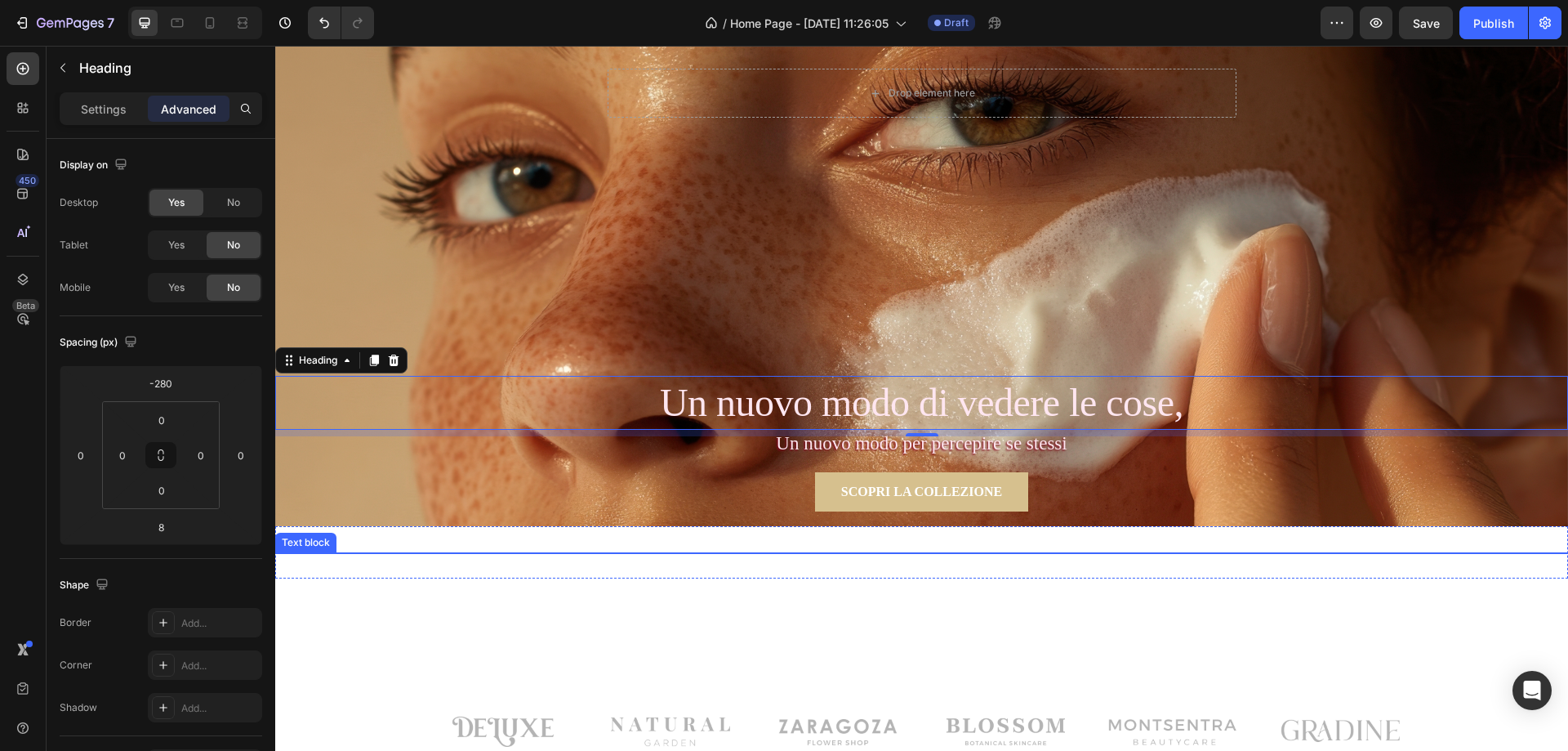
click at [804, 445] on p "Un nuovo modo per percepire se stessi" at bounding box center [921, 444] width 1293 height 29
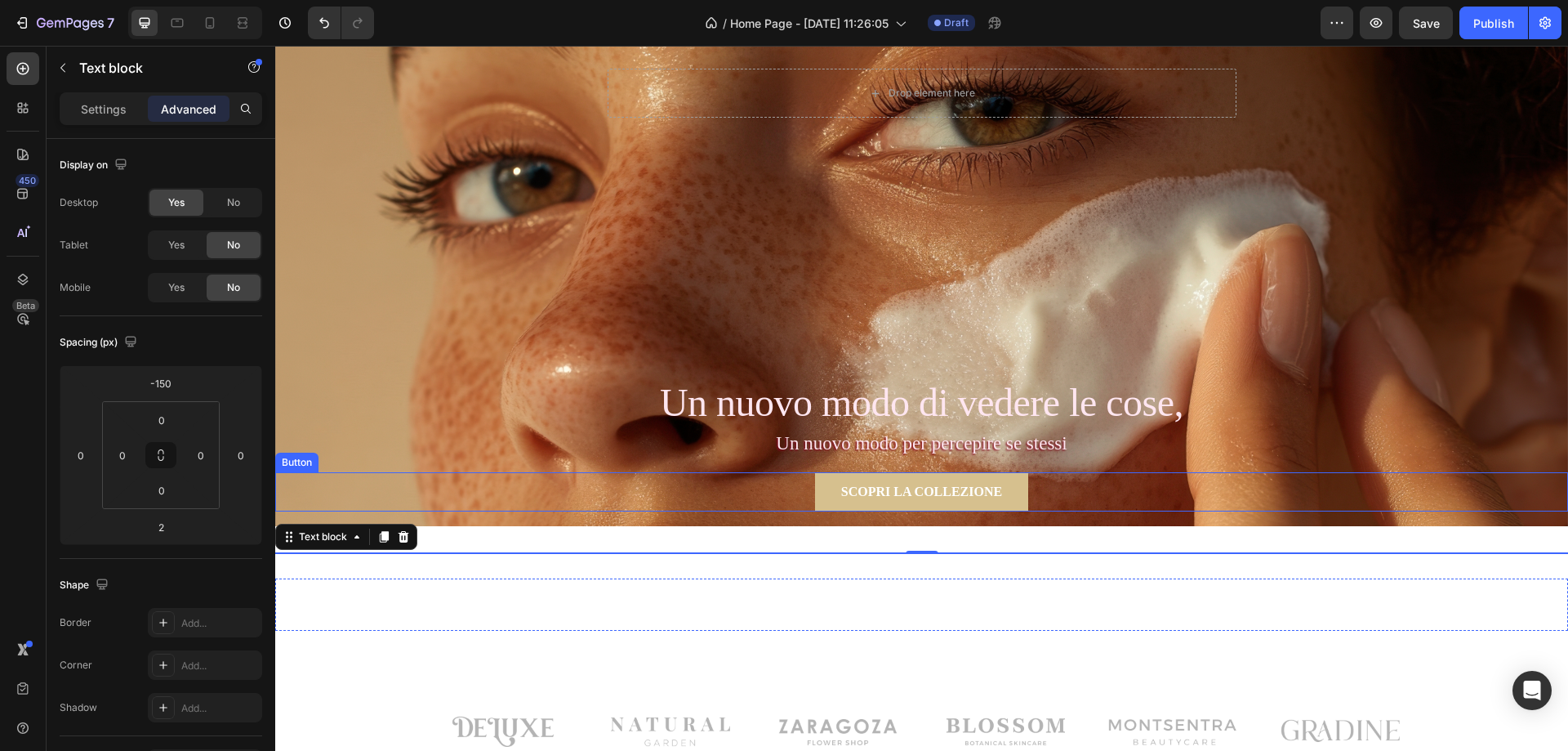
click at [1054, 489] on div "SCOPRI LA COLLEZIONE Button" at bounding box center [921, 491] width 1293 height 39
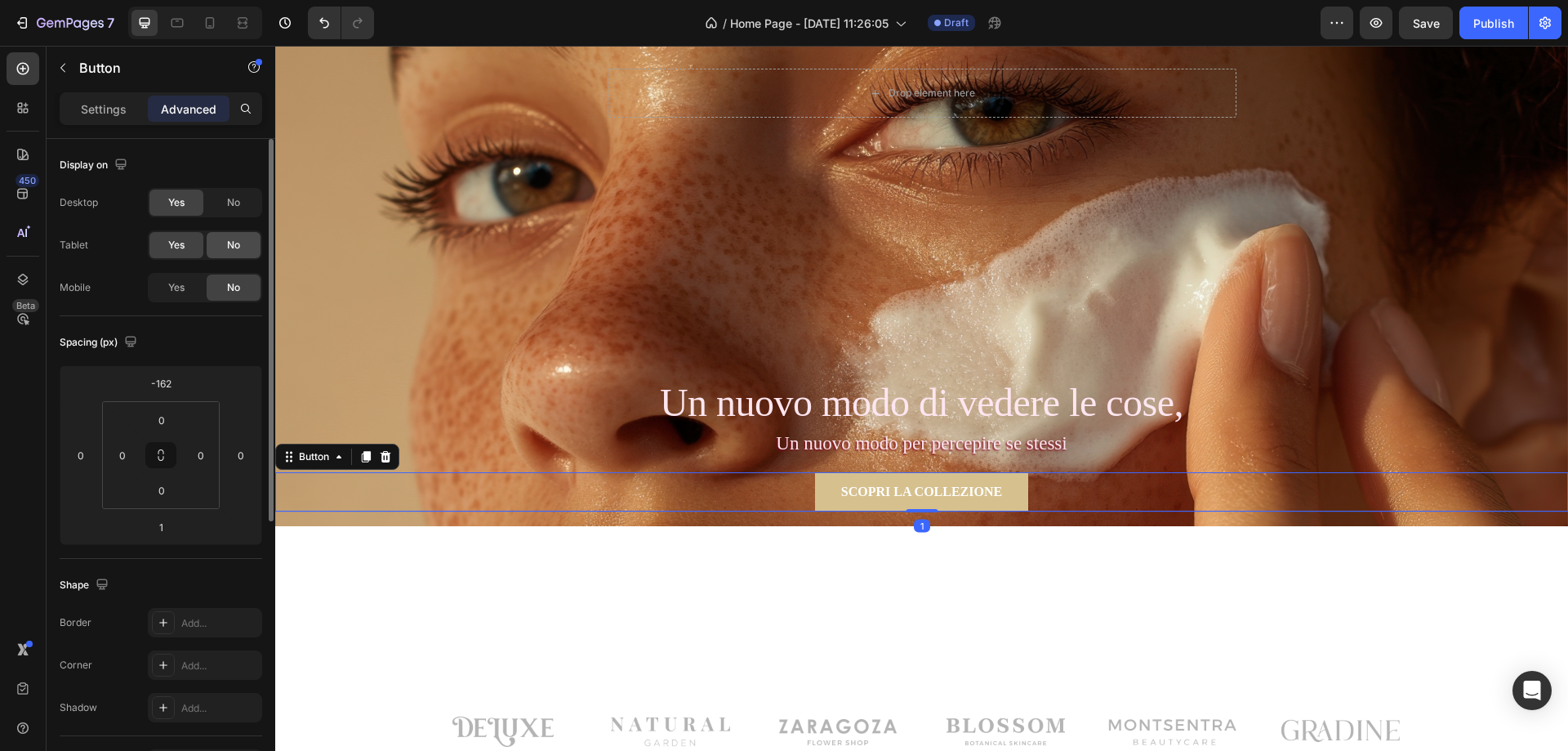
click at [245, 247] on div "No" at bounding box center [233, 244] width 54 height 26
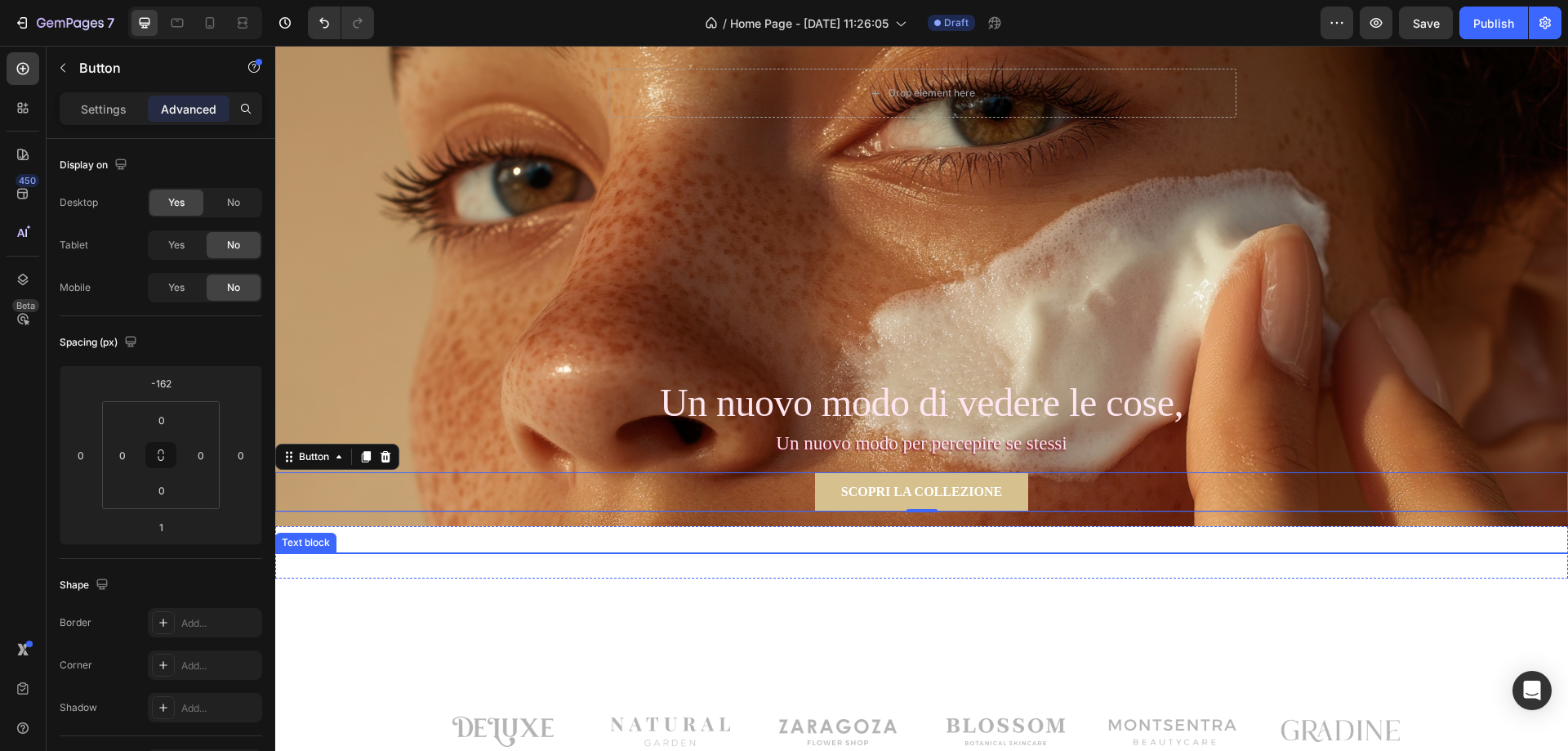
click at [1084, 440] on p "Un nuovo modo per percepire se stessi" at bounding box center [921, 444] width 1293 height 29
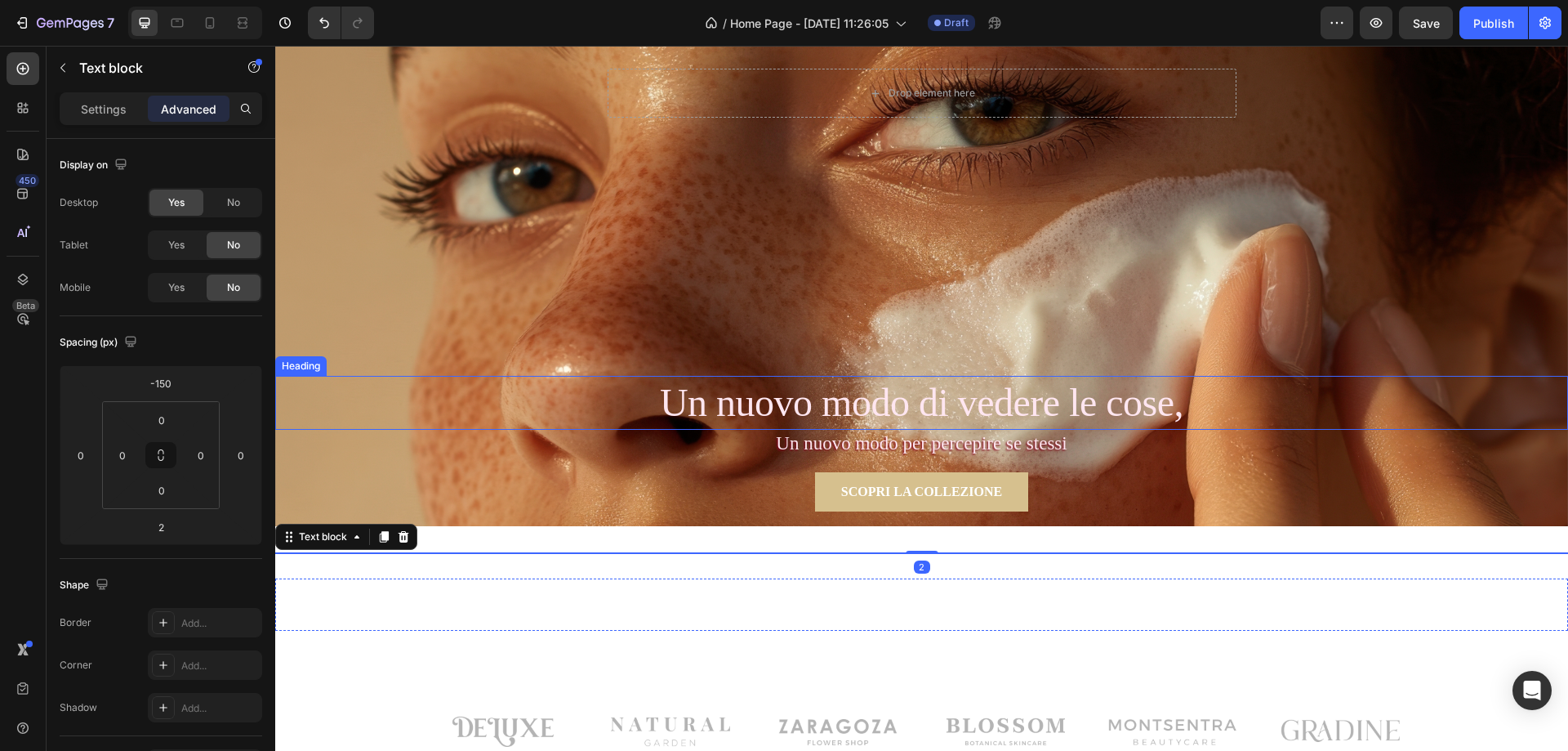
click at [979, 403] on p "Un nuovo modo di vedere le cose," at bounding box center [921, 403] width 1289 height 50
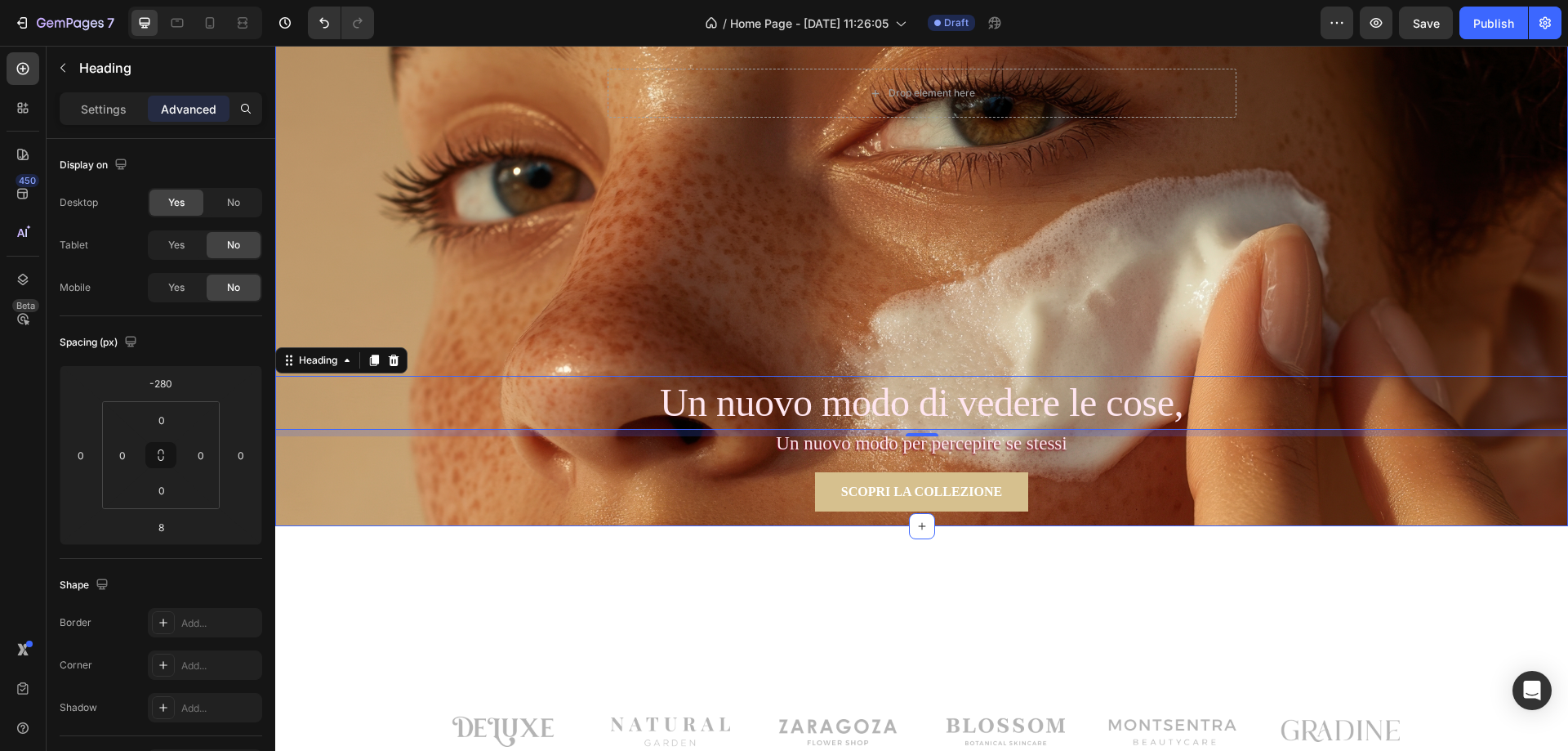
click at [855, 291] on div "Drop element here Row Section 1" at bounding box center [921, 265] width 1293 height 523
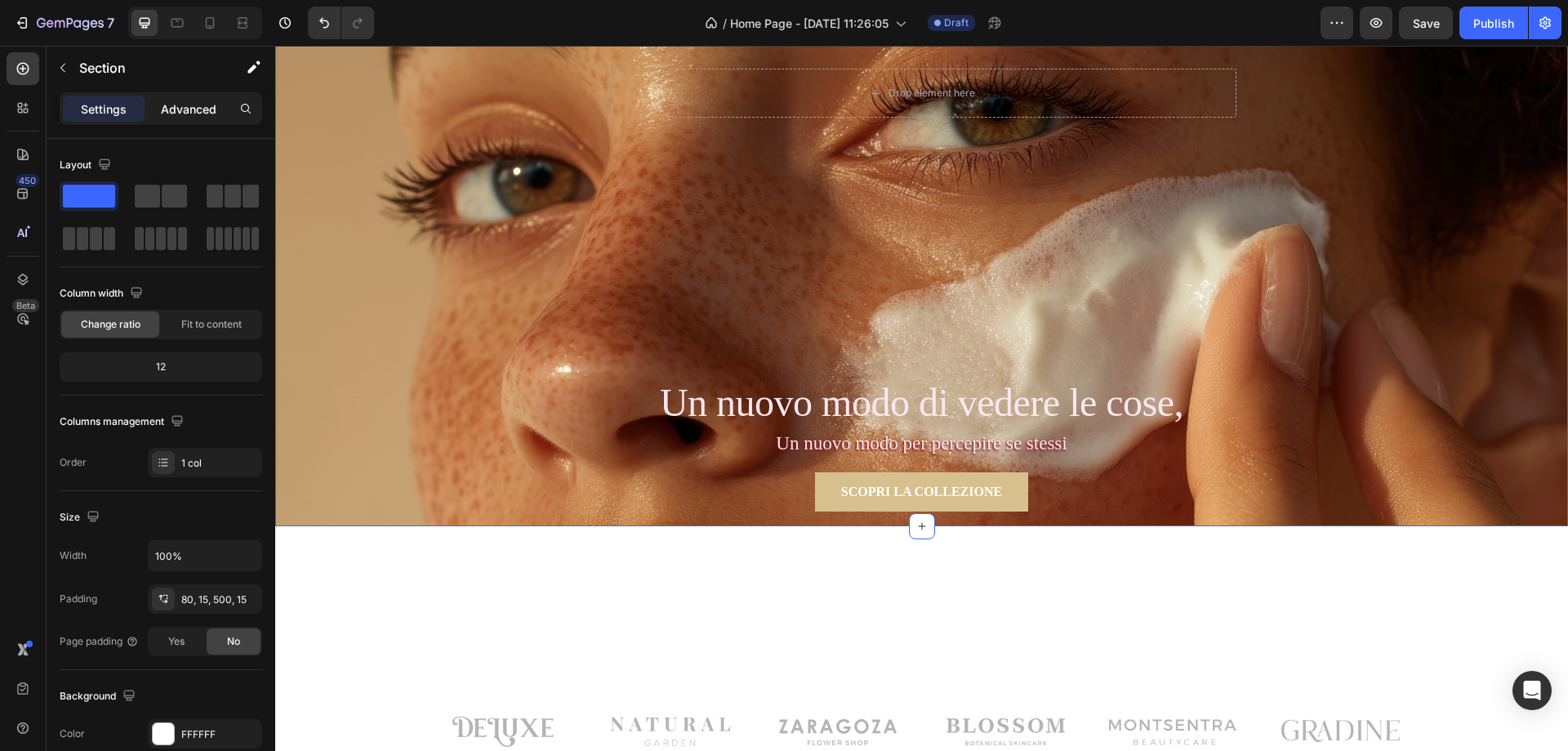
click at [172, 103] on p "Advanced" at bounding box center [188, 110] width 55 height 17
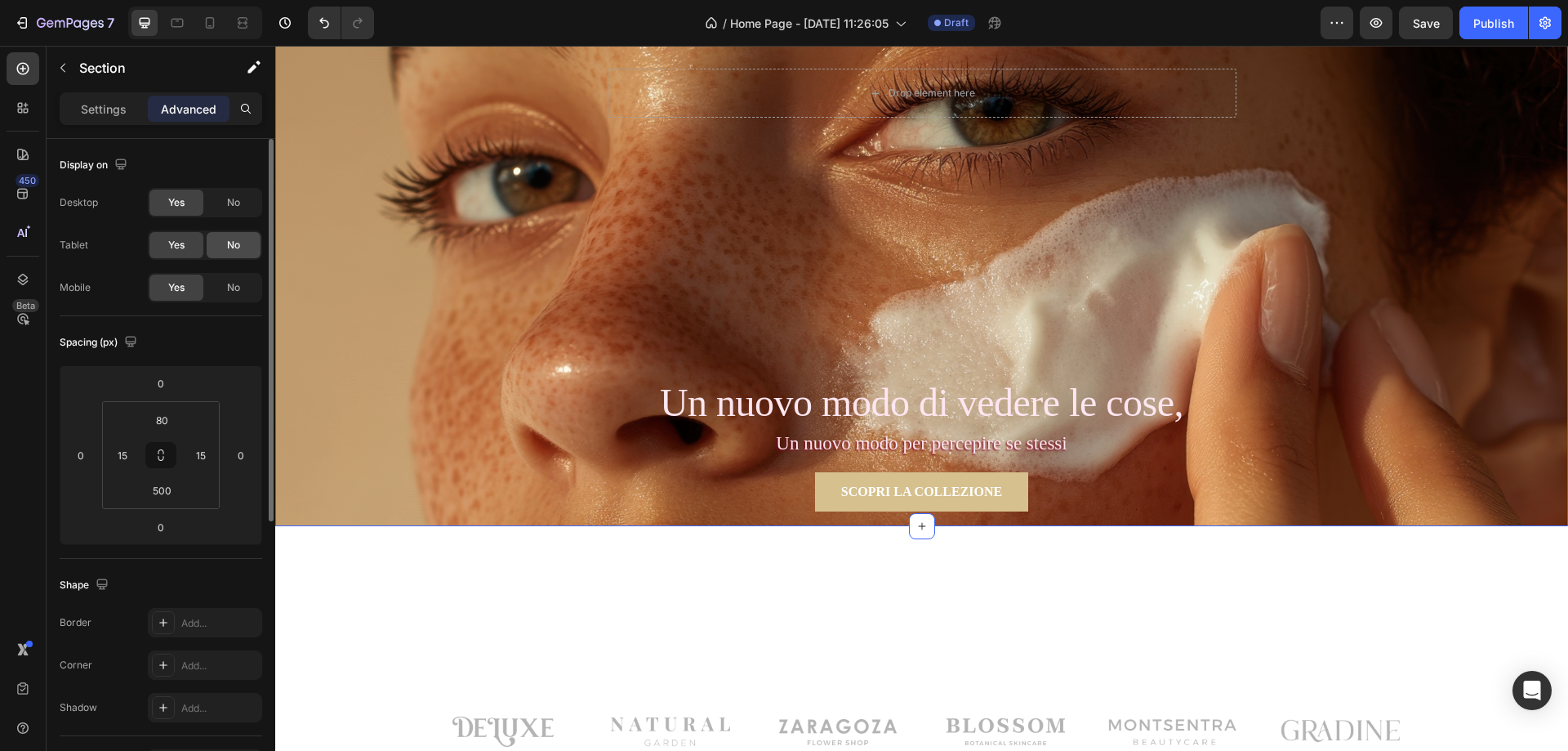
click at [226, 247] on div "No" at bounding box center [233, 244] width 54 height 26
click at [167, 245] on div "Yes" at bounding box center [176, 244] width 54 height 26
click at [87, 109] on p "Settings" at bounding box center [103, 110] width 46 height 17
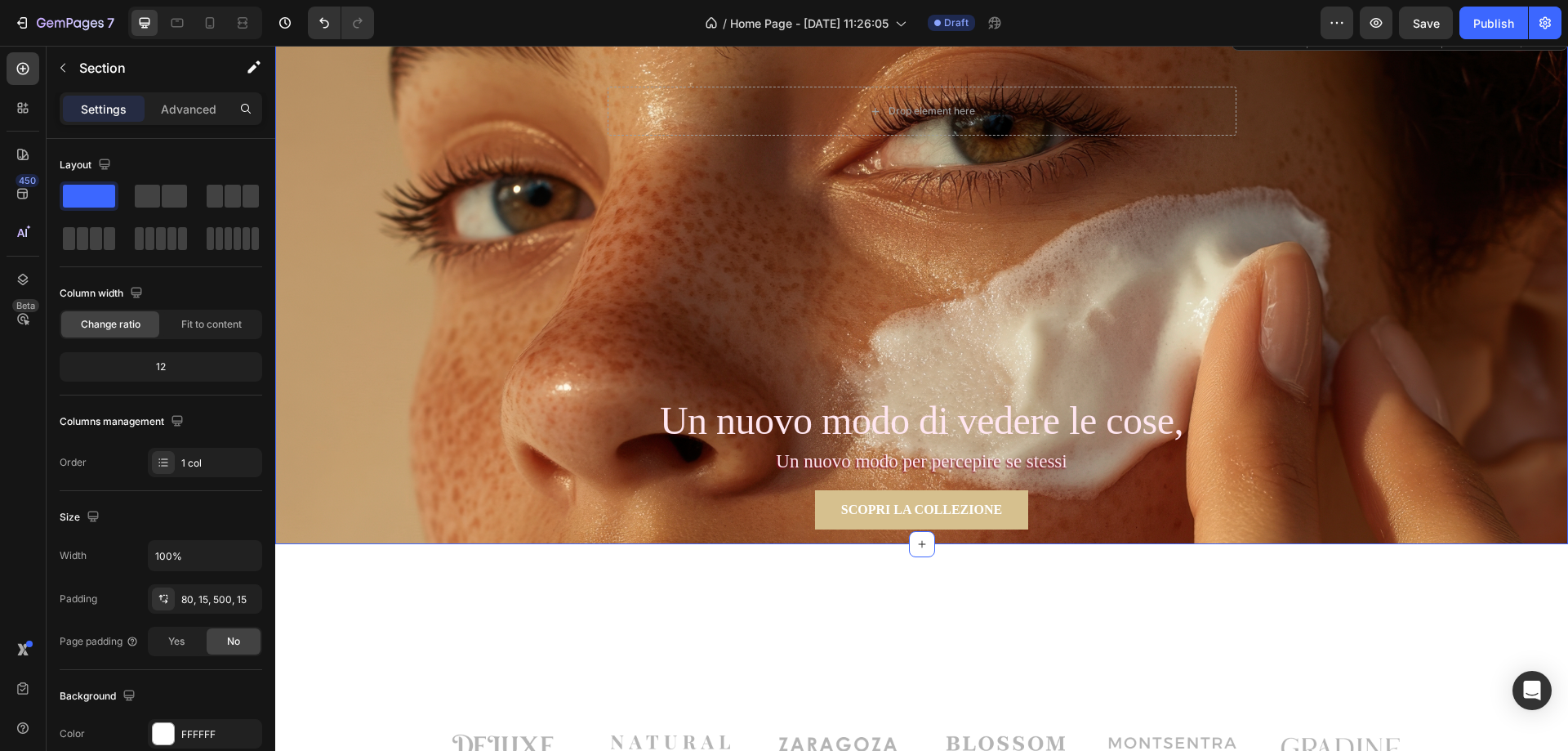
scroll to position [0, 0]
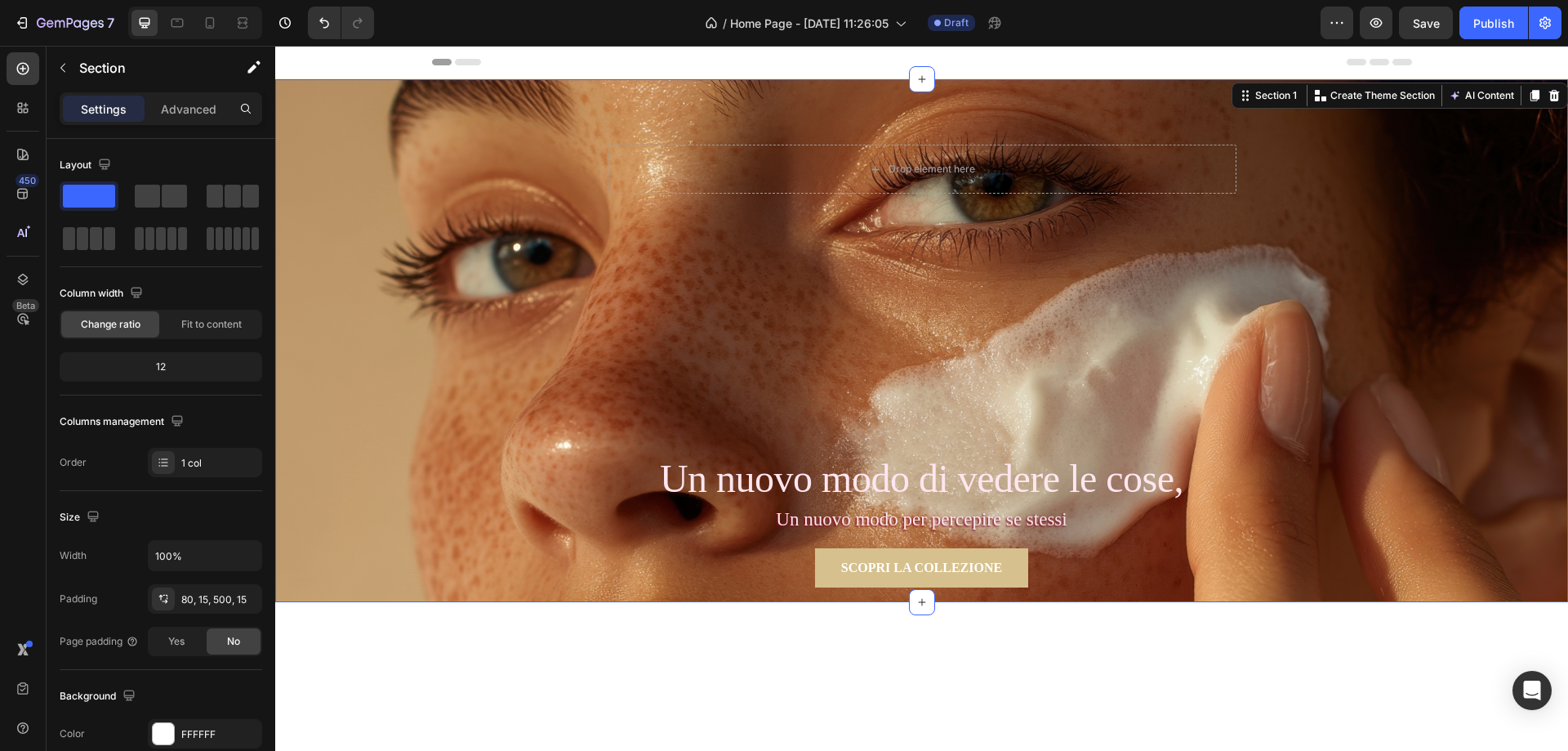
click at [432, 258] on div "Drop element here Row Section 1 You can create reusable sections Create Theme S…" at bounding box center [921, 341] width 1293 height 523
click at [197, 112] on p "Advanced" at bounding box center [188, 110] width 55 height 17
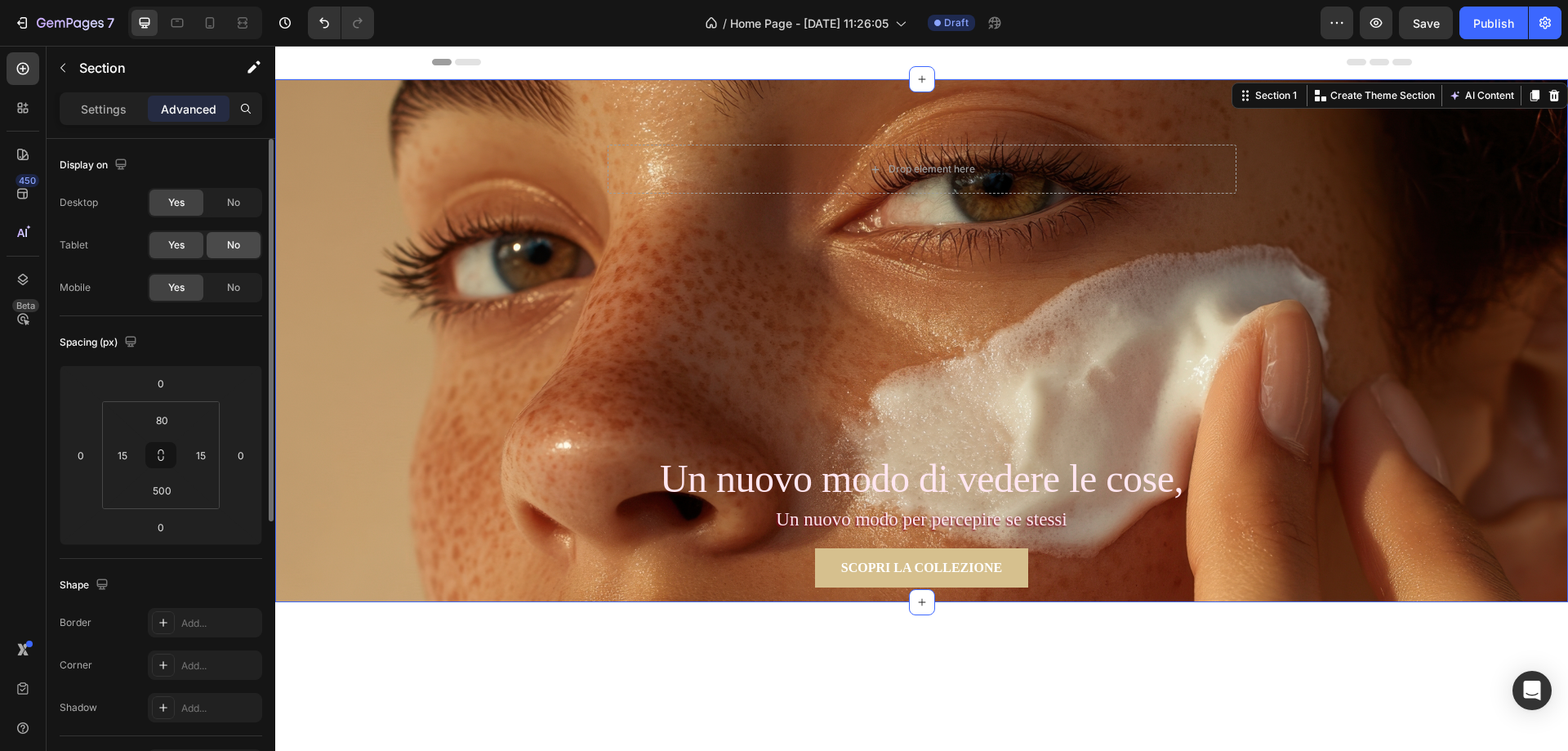
click at [229, 241] on span "No" at bounding box center [232, 244] width 13 height 15
click at [237, 287] on span "No" at bounding box center [232, 287] width 13 height 15
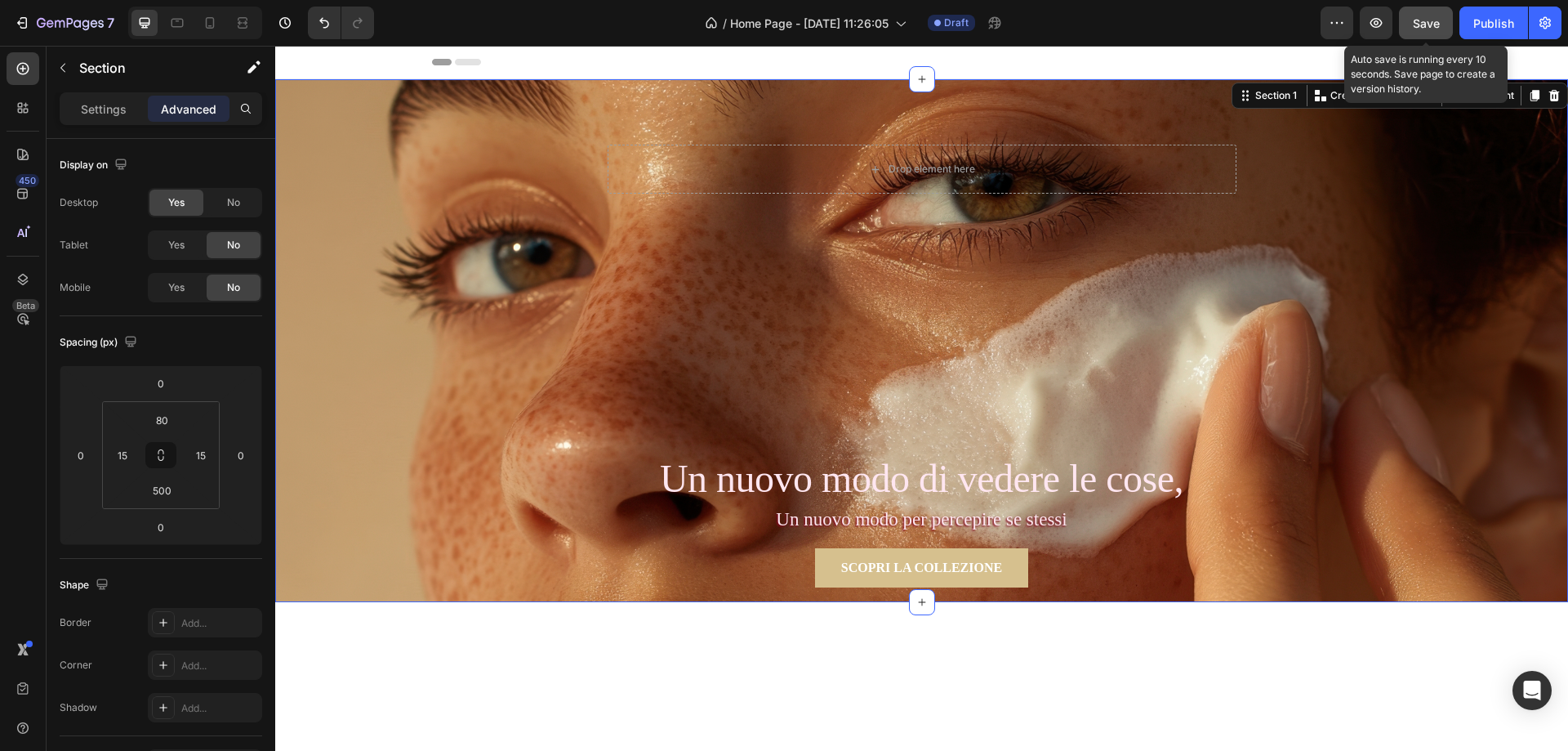
click at [1430, 27] on span "Save" at bounding box center [1427, 23] width 27 height 14
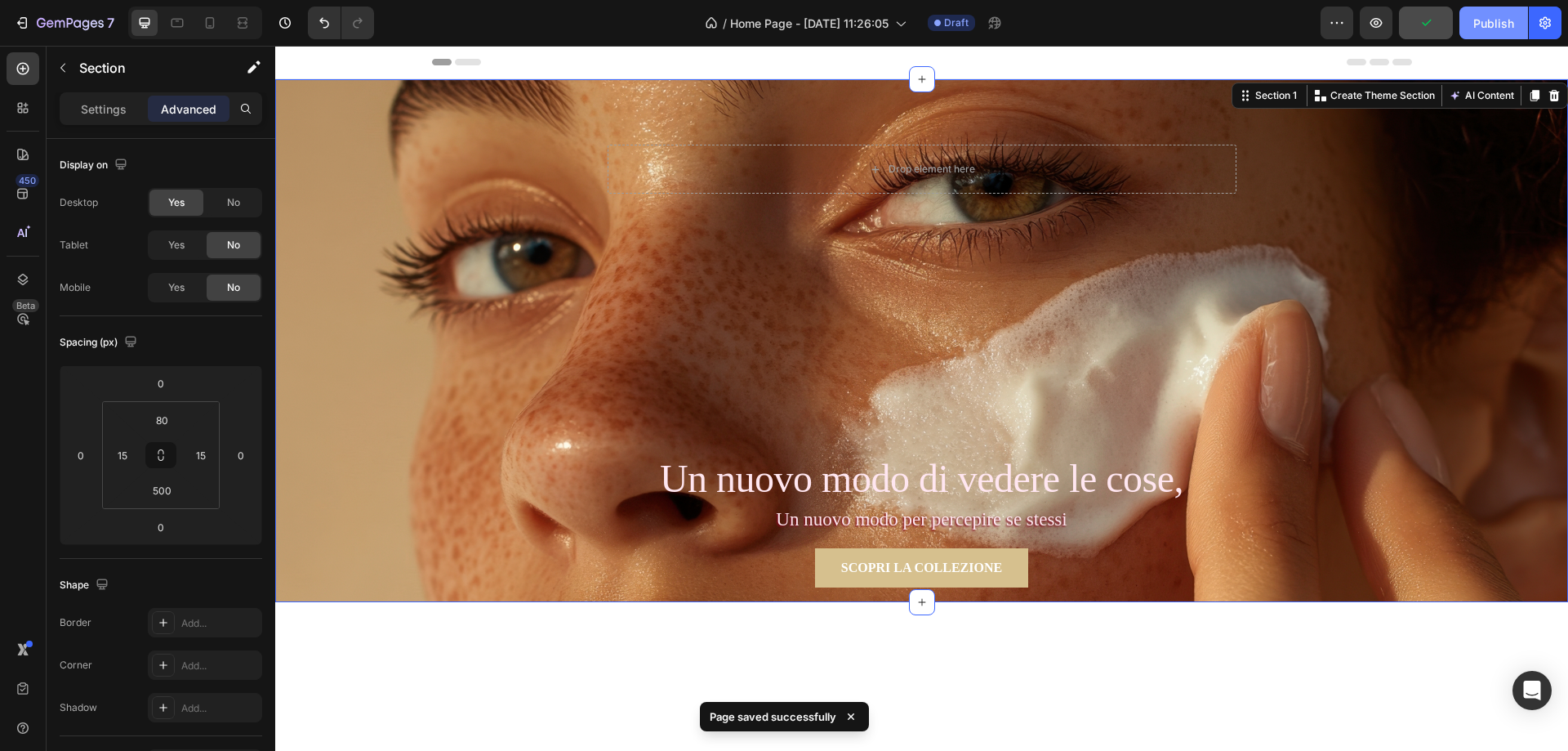
click at [1489, 29] on div "Publish" at bounding box center [1493, 23] width 41 height 17
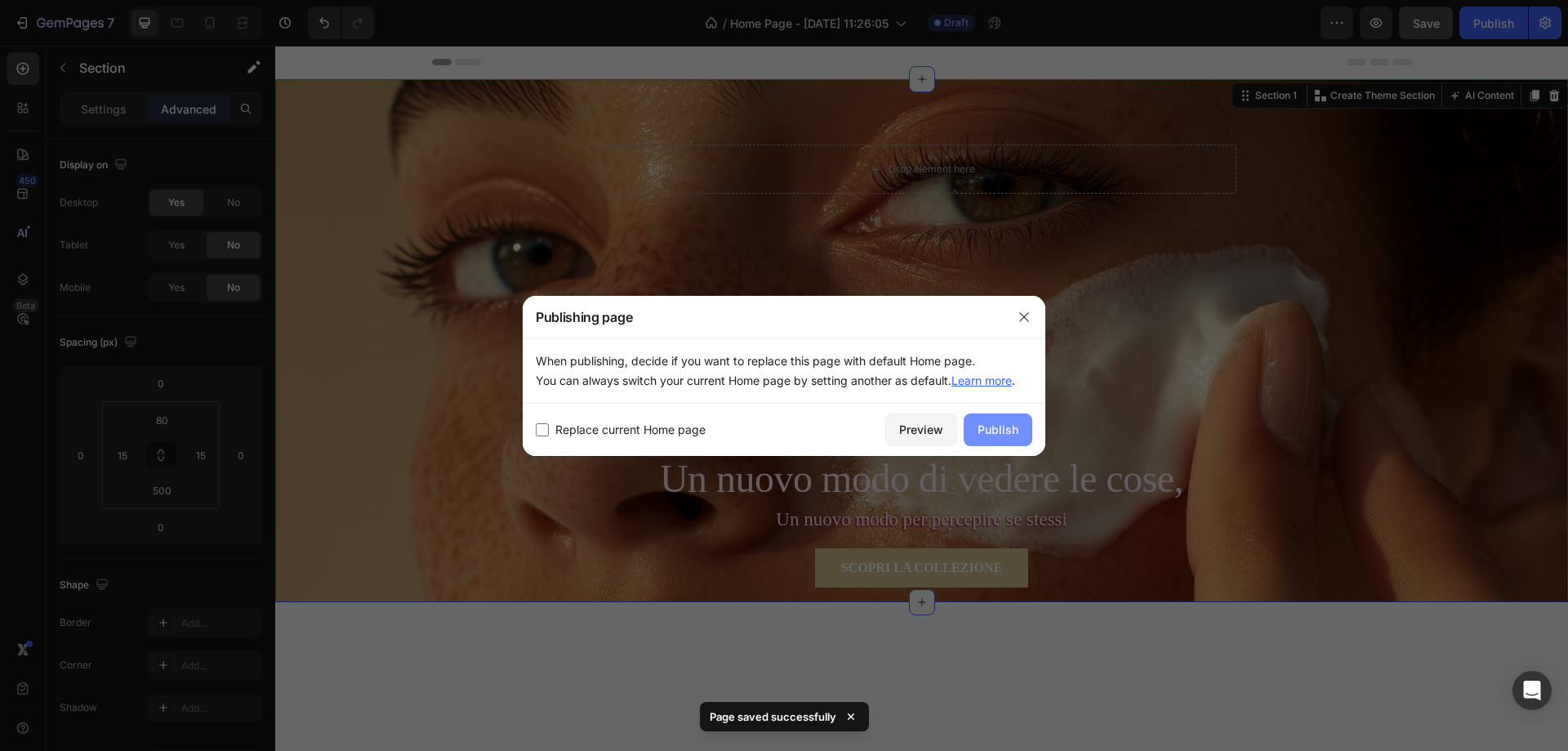
click at [1002, 425] on div "Publish" at bounding box center [998, 429] width 41 height 17
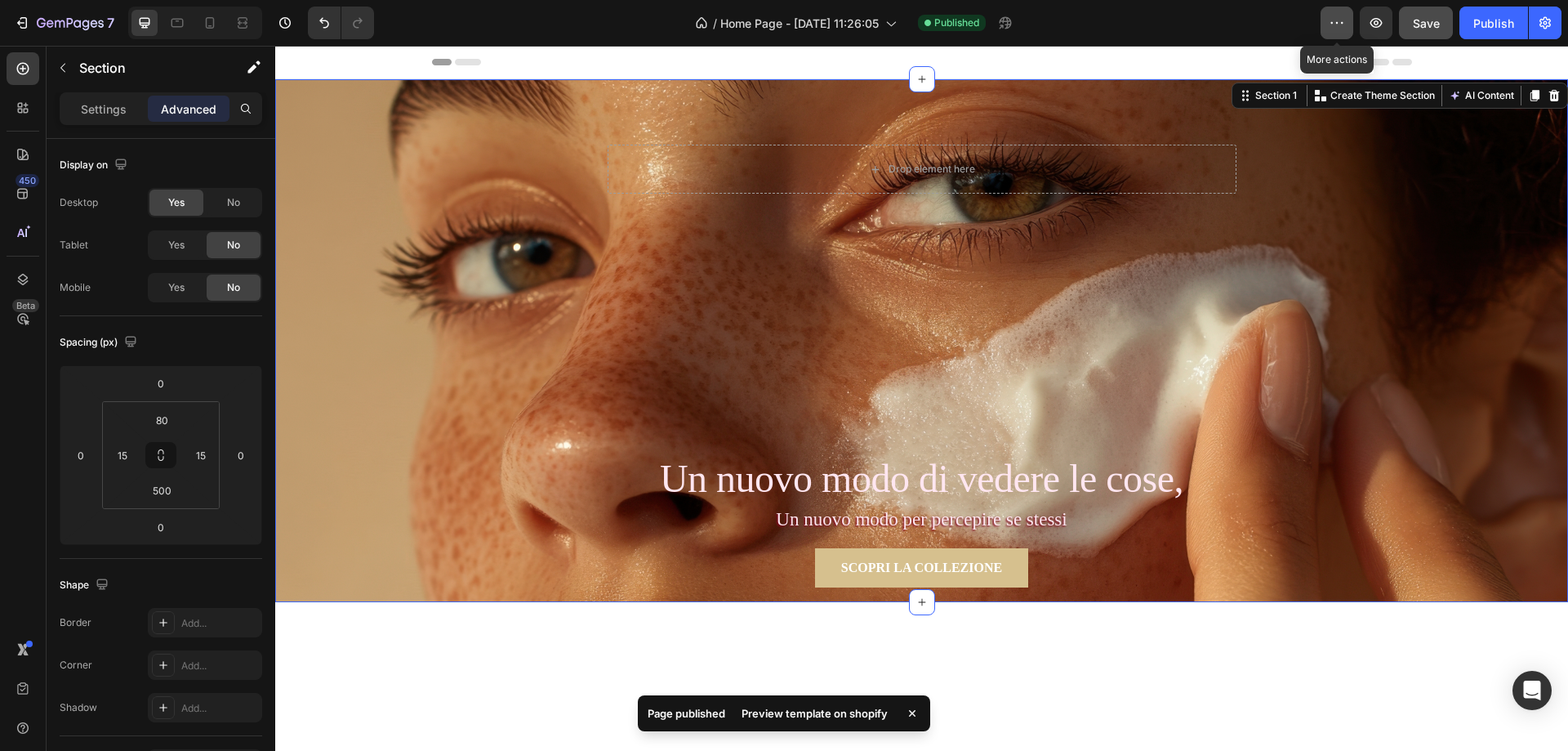
click at [1339, 24] on icon "button" at bounding box center [1337, 22] width 16 height 16
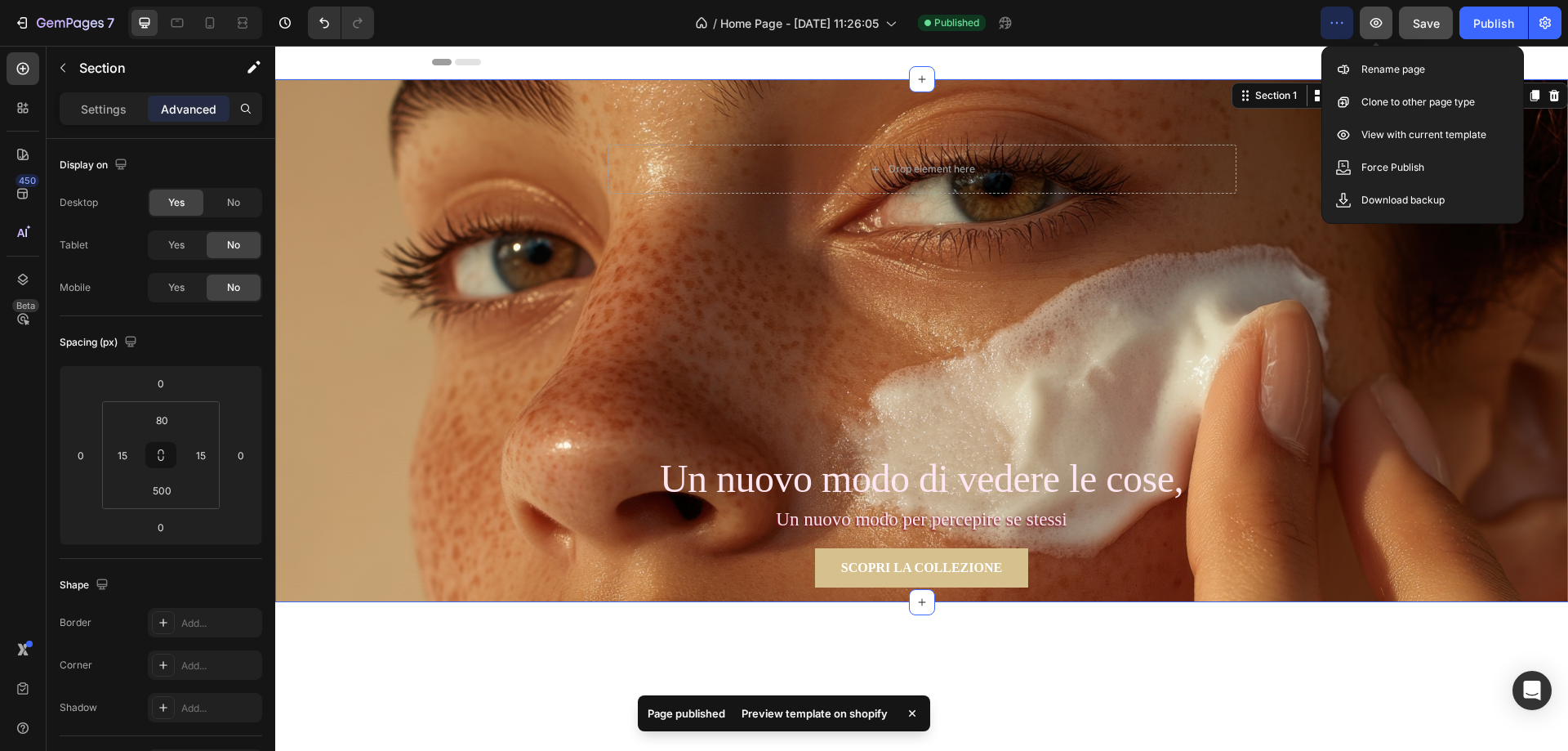
click at [1383, 17] on icon "button" at bounding box center [1375, 22] width 16 height 16
